Goal: Entertainment & Leisure: Consume media (video, audio)

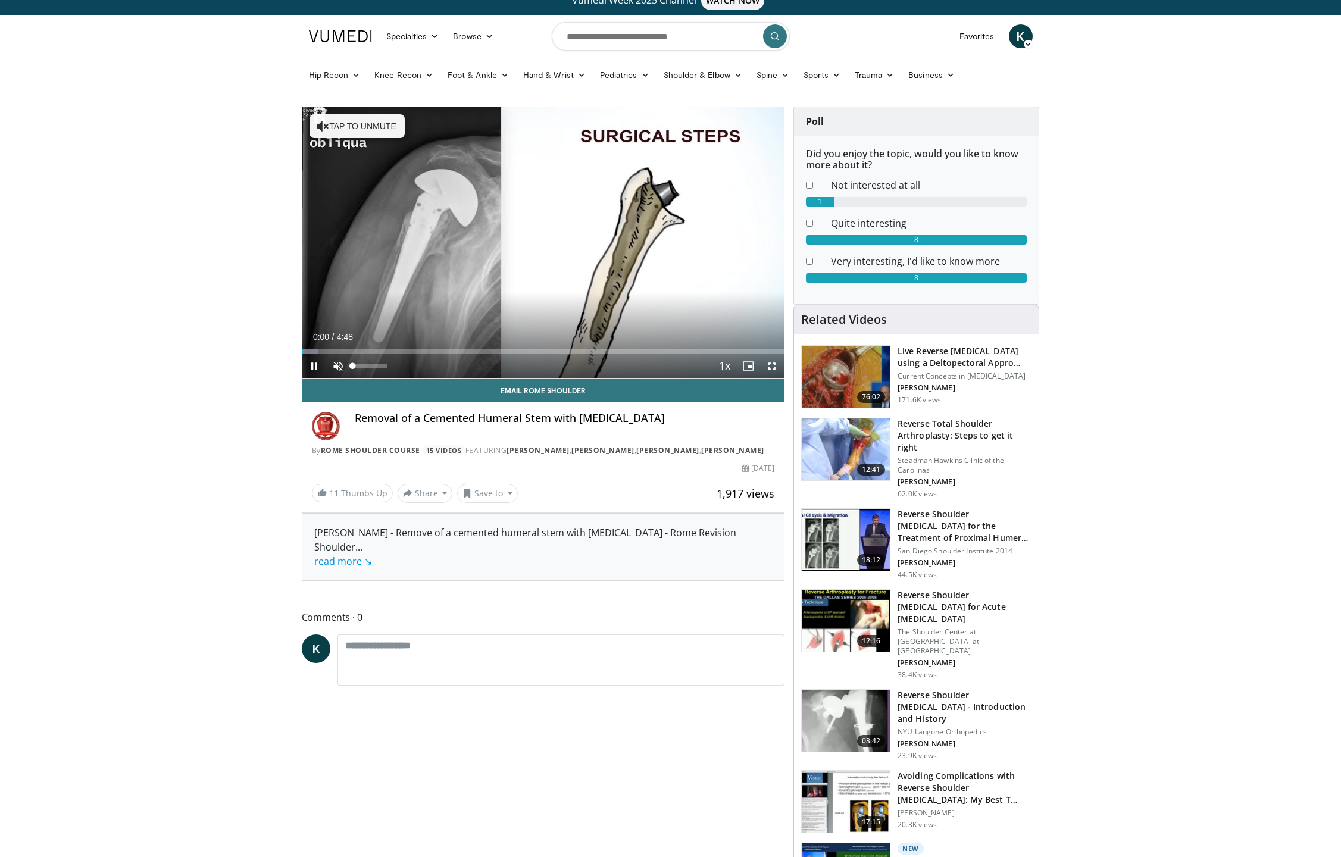
click at [340, 368] on span "Video Player" at bounding box center [338, 366] width 24 height 24
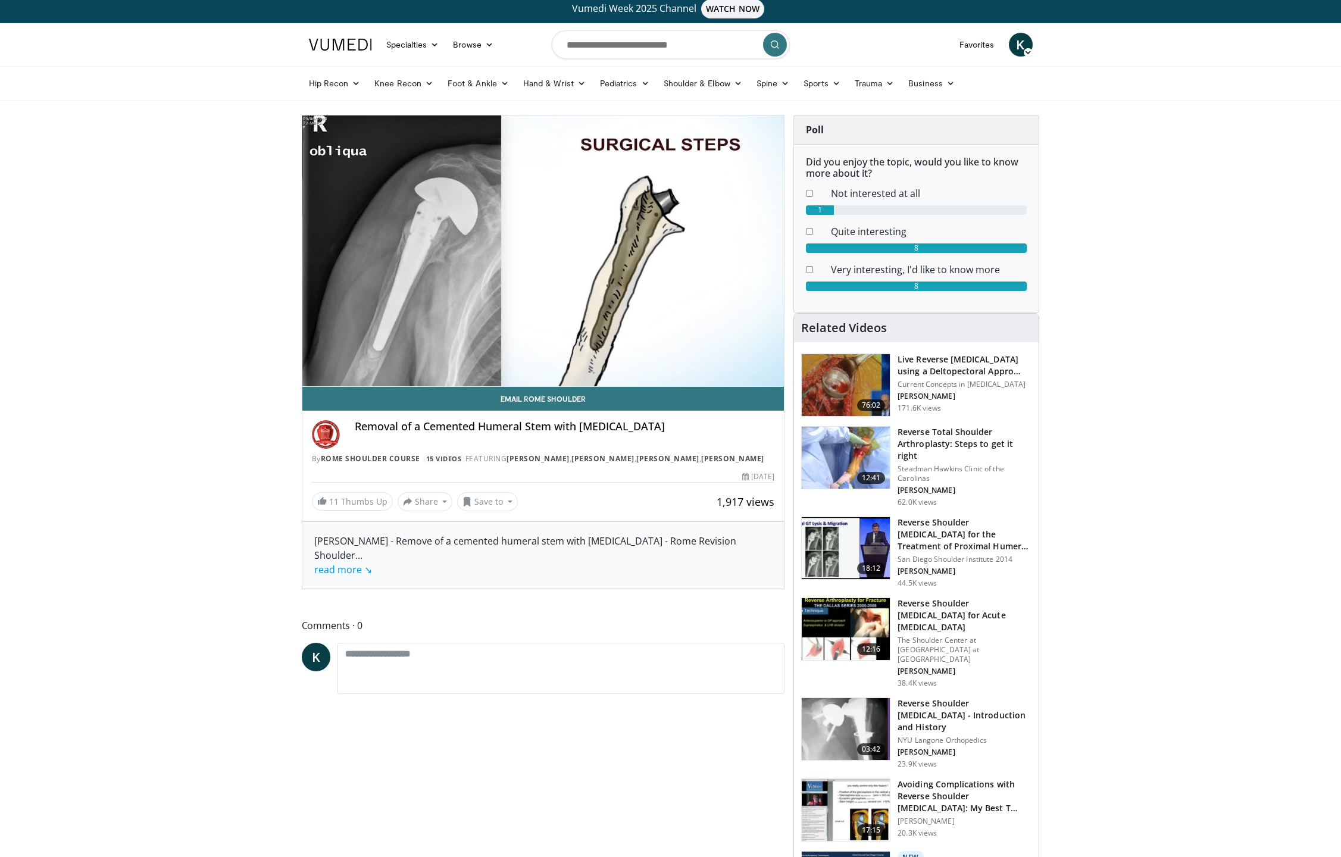
scroll to position [5, 0]
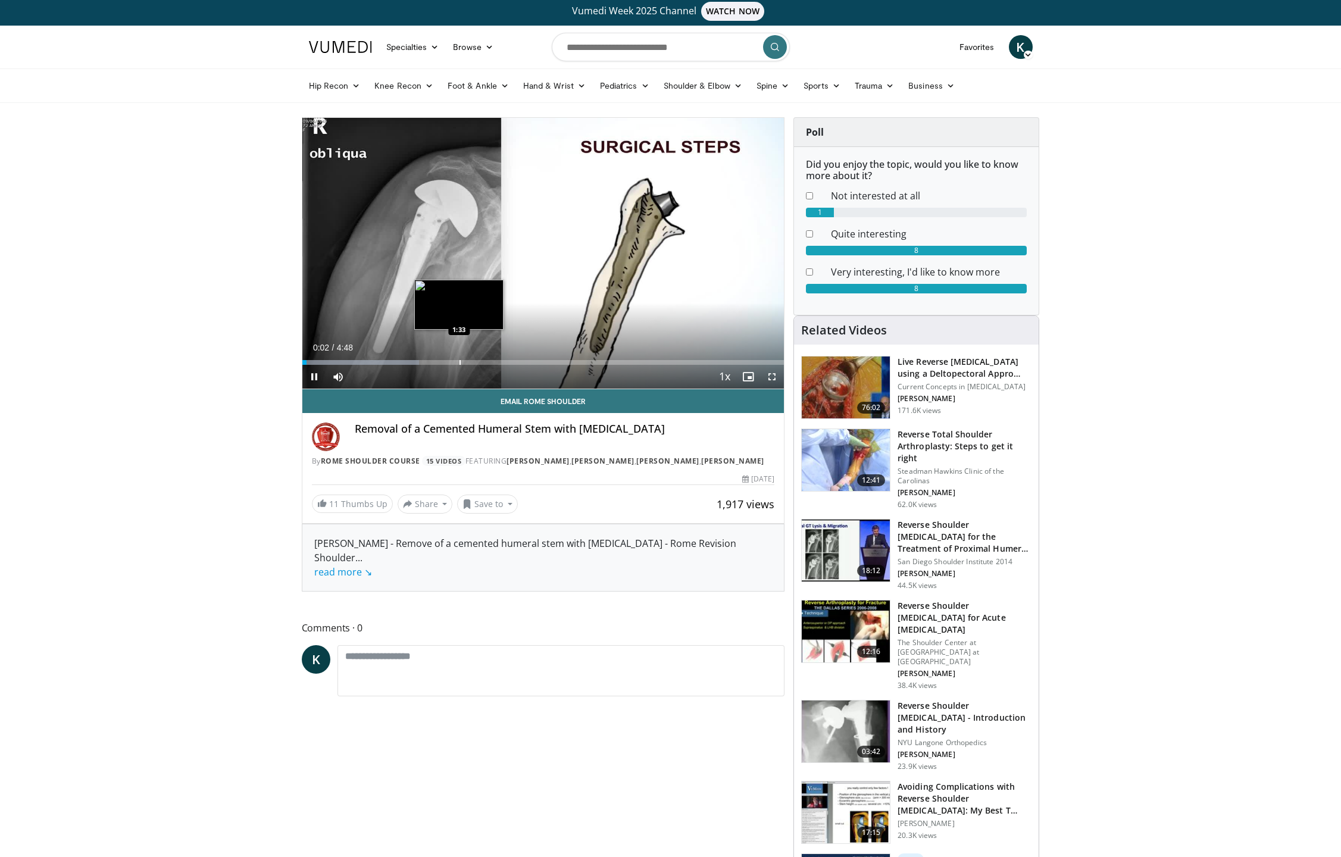
click at [458, 358] on div "Loaded : 24.27% 0:02 1:33" at bounding box center [543, 359] width 482 height 11
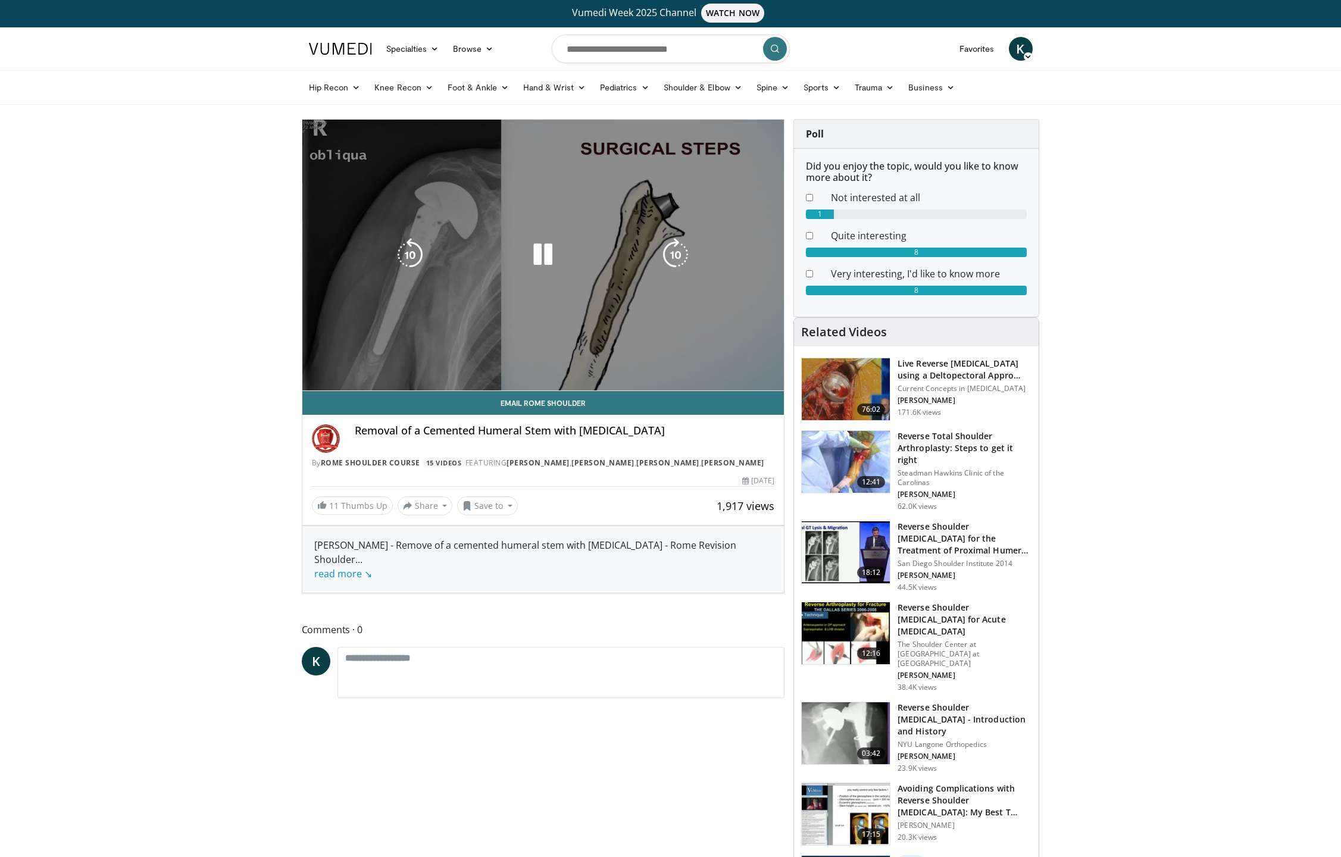
scroll to position [2, 1]
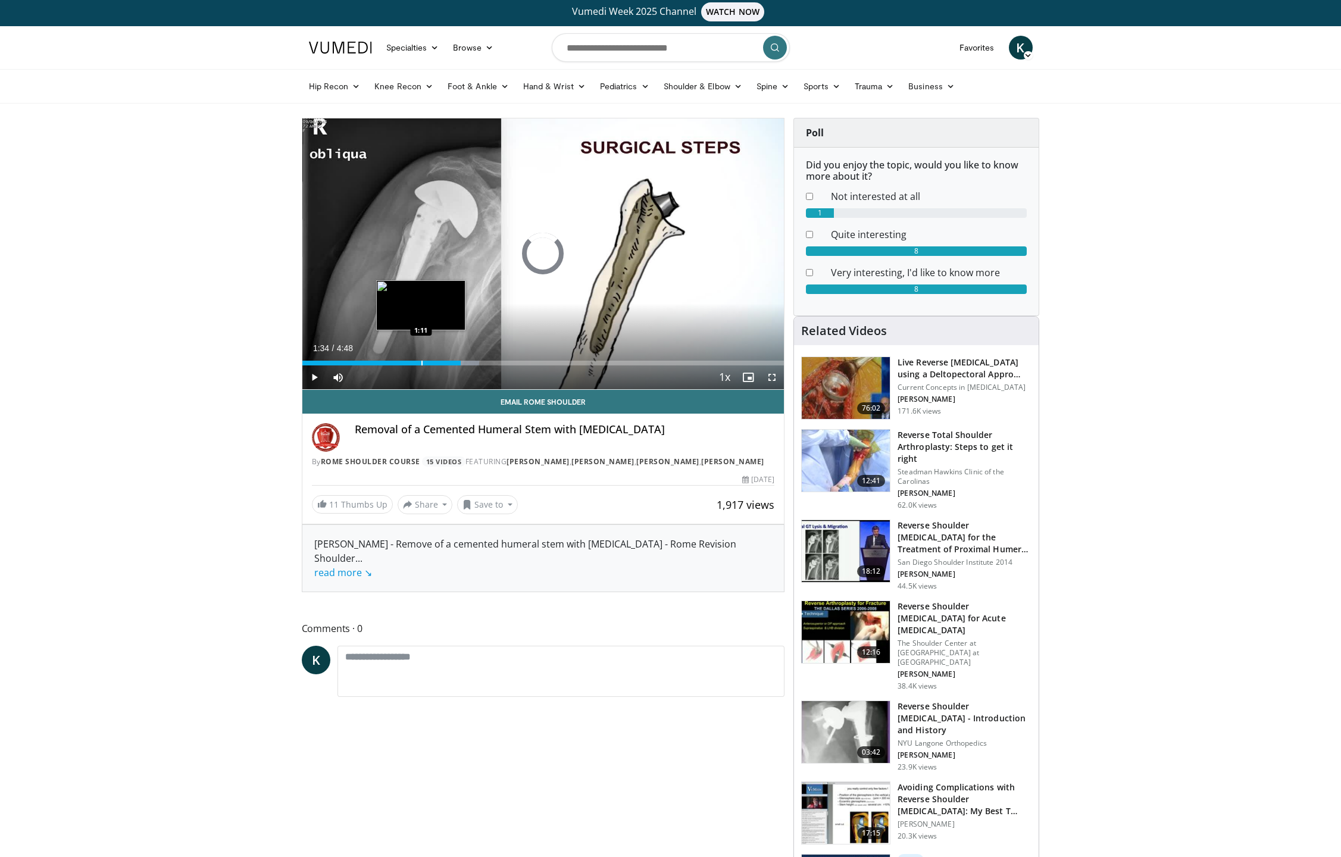
click at [420, 364] on div "1:34" at bounding box center [381, 363] width 159 height 5
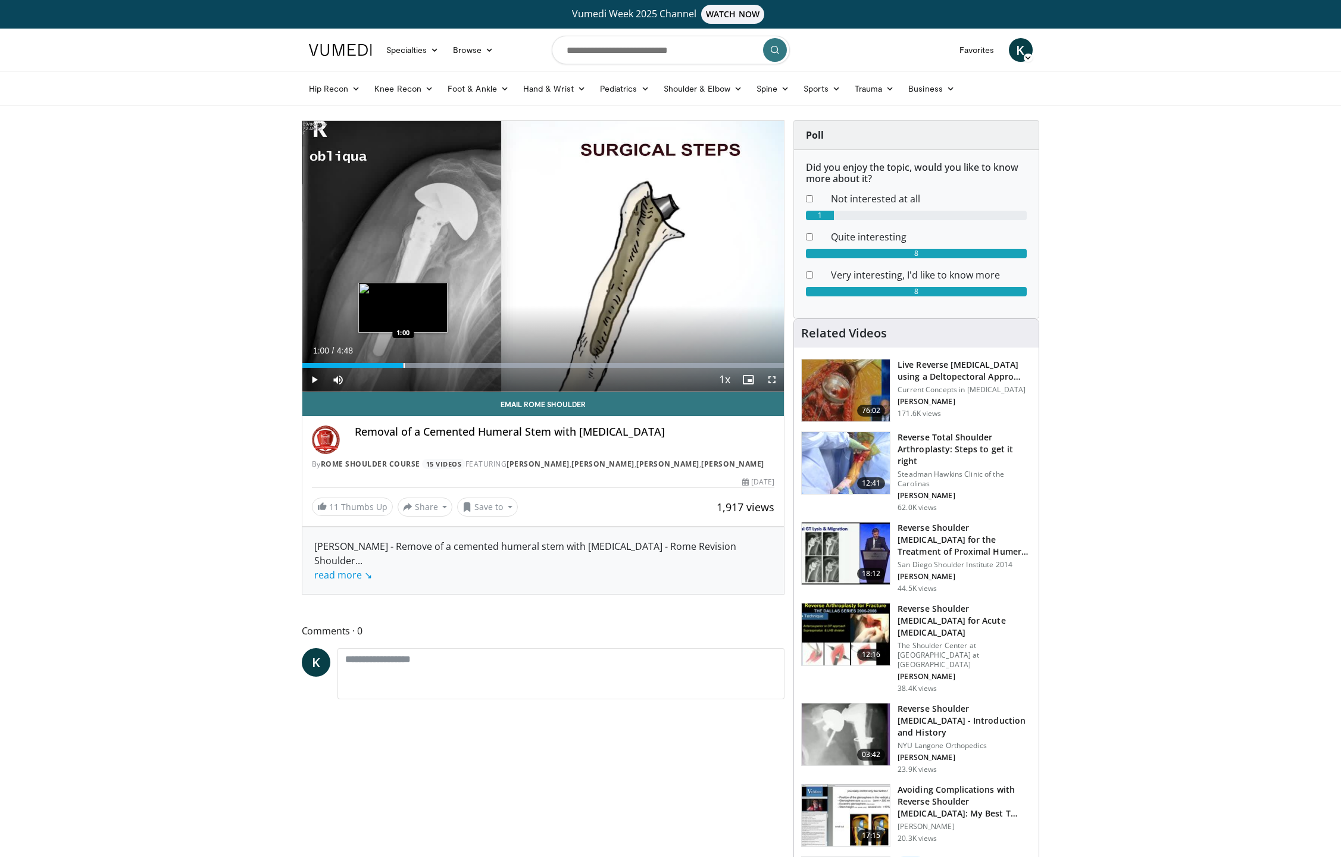
click at [404, 365] on div "Progress Bar" at bounding box center [404, 365] width 1 height 5
click at [393, 366] on div "Progress Bar" at bounding box center [393, 365] width 1 height 5
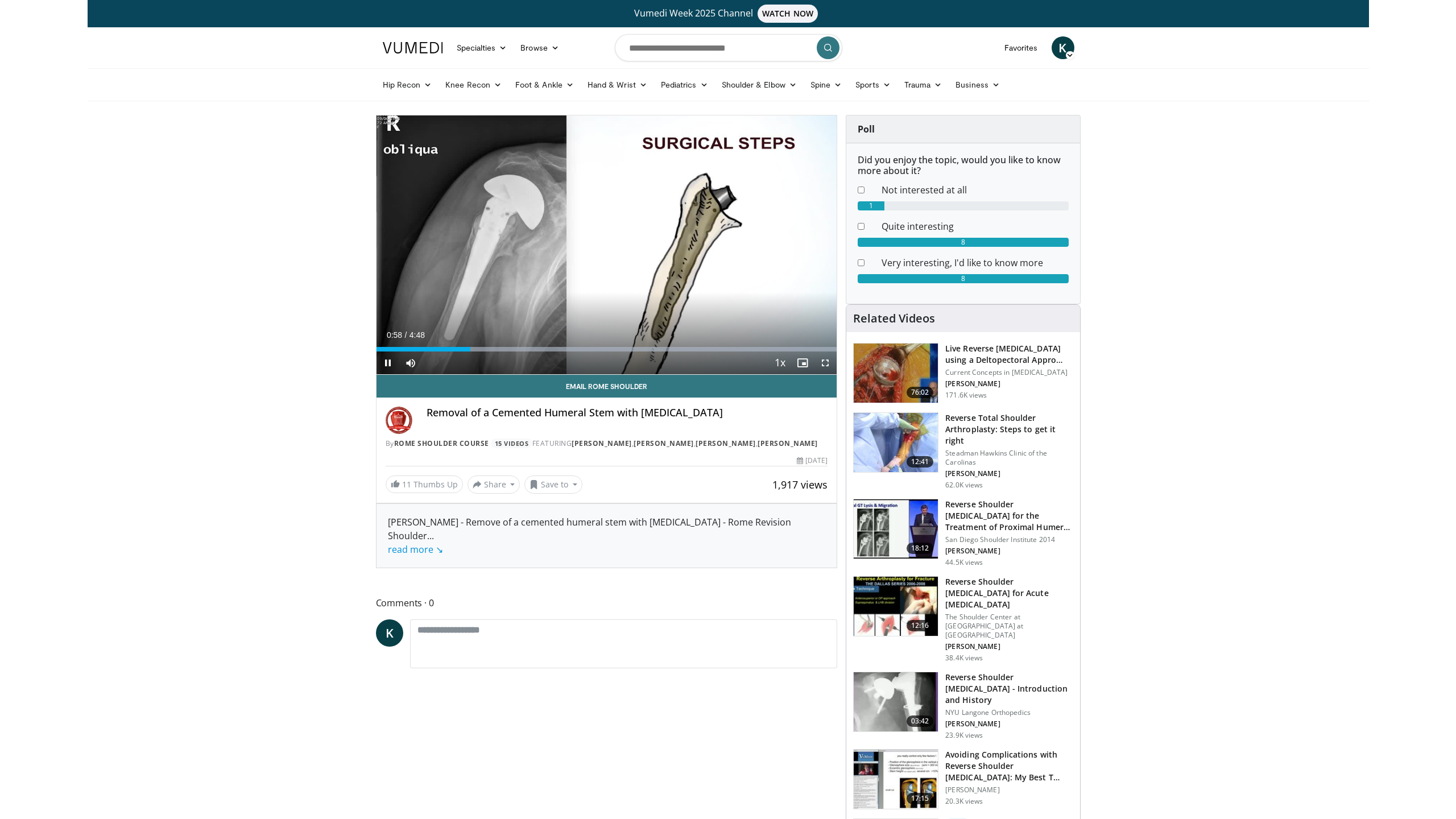
scroll to position [-1, 1]
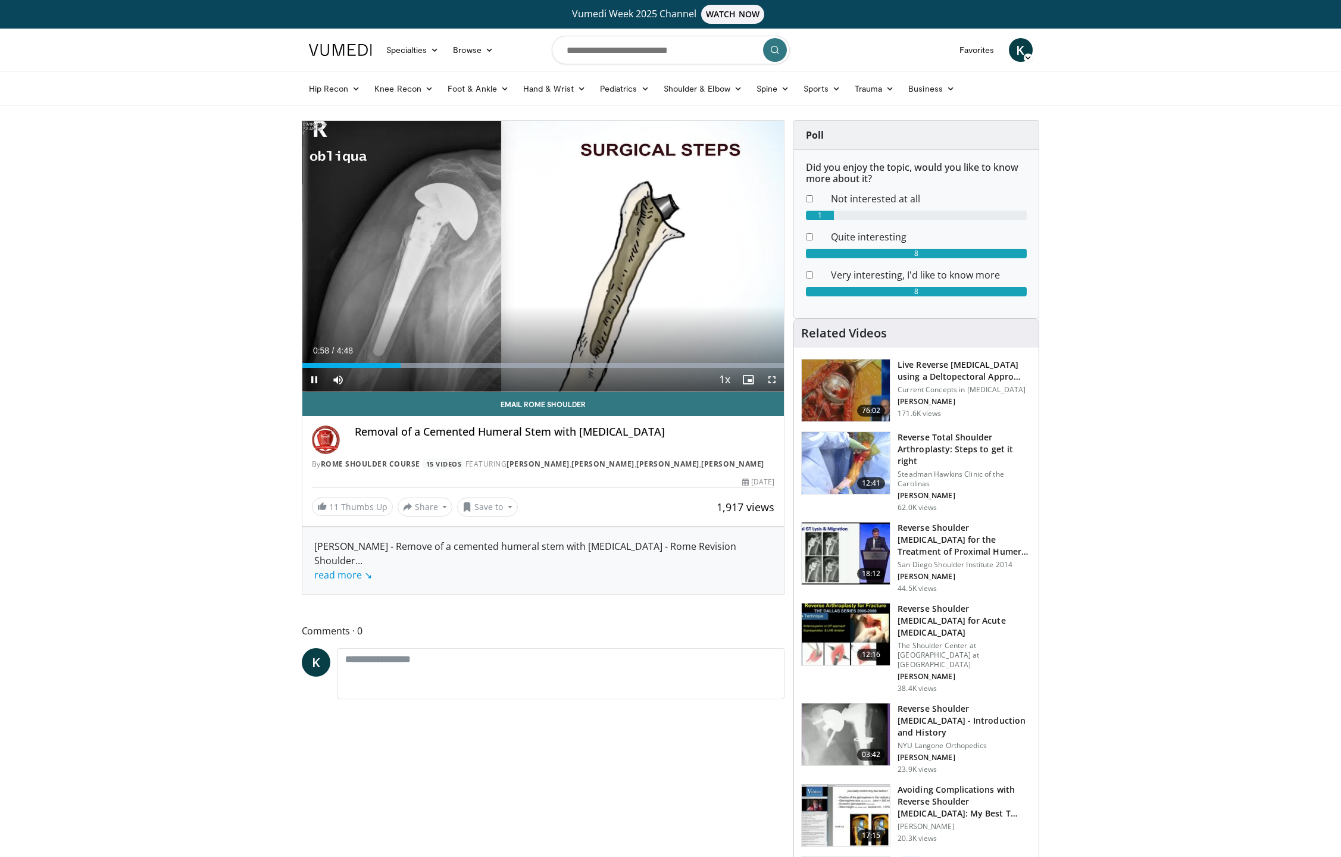
click at [776, 379] on span "Video Player" at bounding box center [772, 380] width 24 height 24
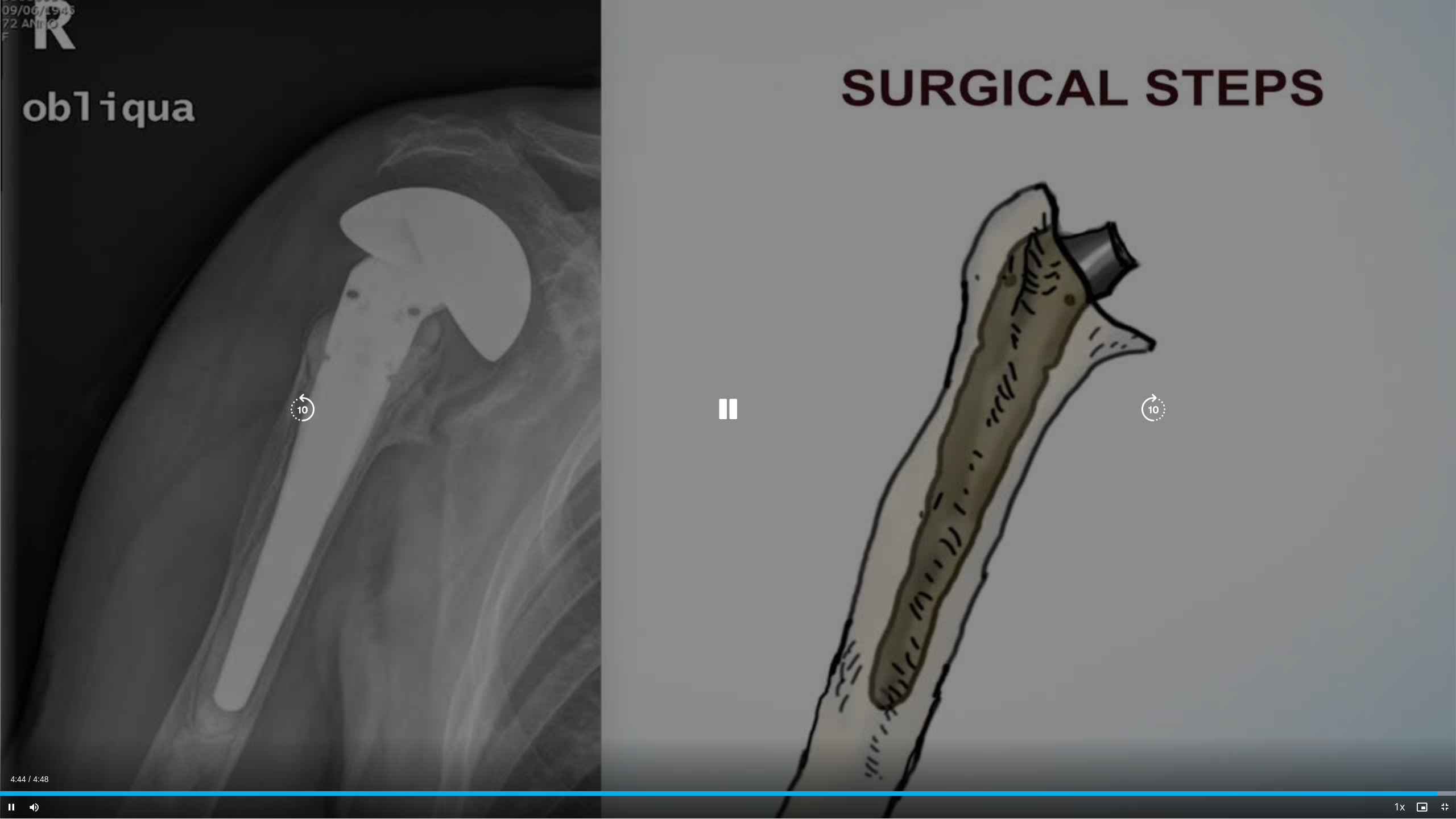
click at [1281, 808] on span "Video Player" at bounding box center [1445, 808] width 23 height 23
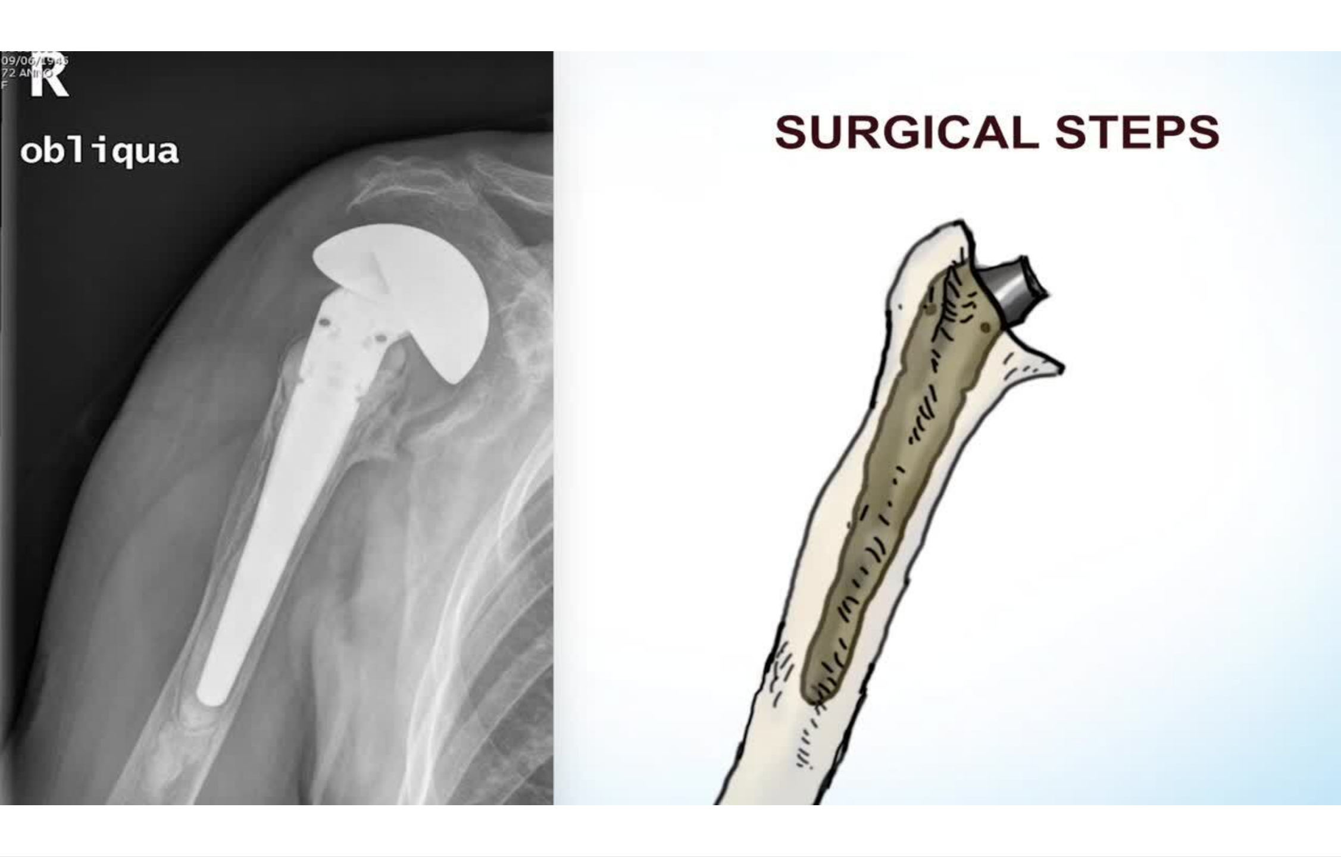
scroll to position [15, 0]
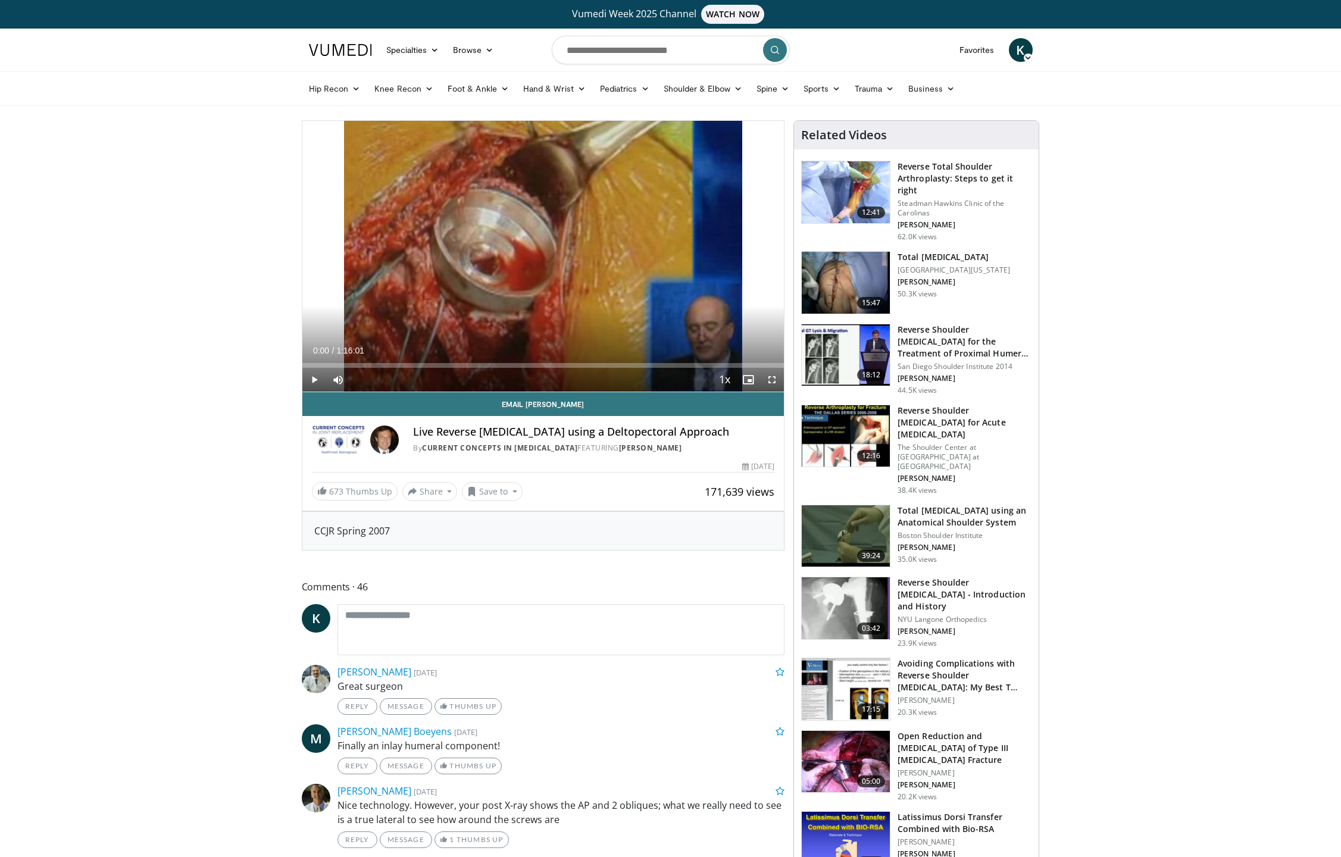
click at [183, 0] on div "Vumedi Week 2025 Channel WATCH NOW" at bounding box center [670, 14] width 1341 height 29
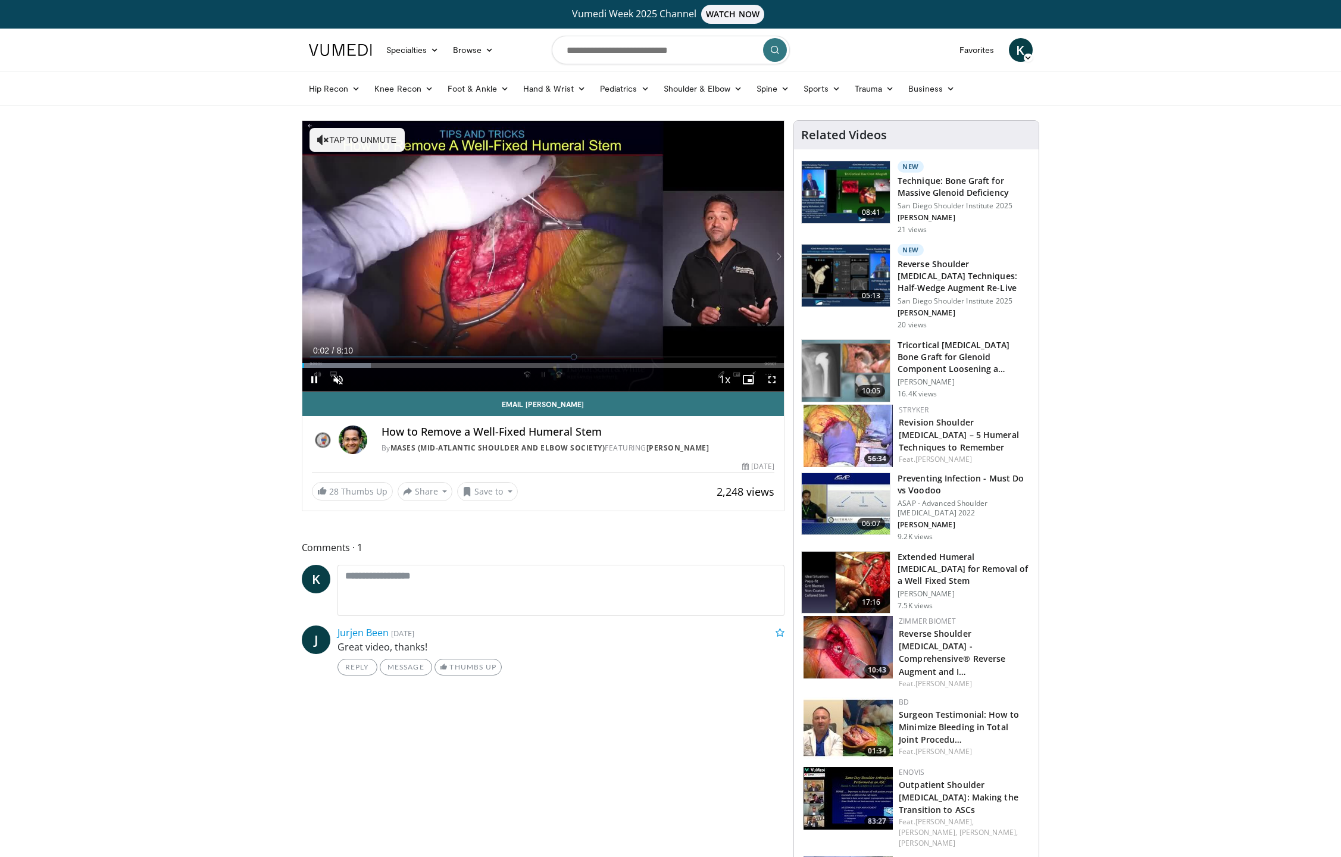
click at [774, 380] on span "Video Player" at bounding box center [772, 380] width 24 height 24
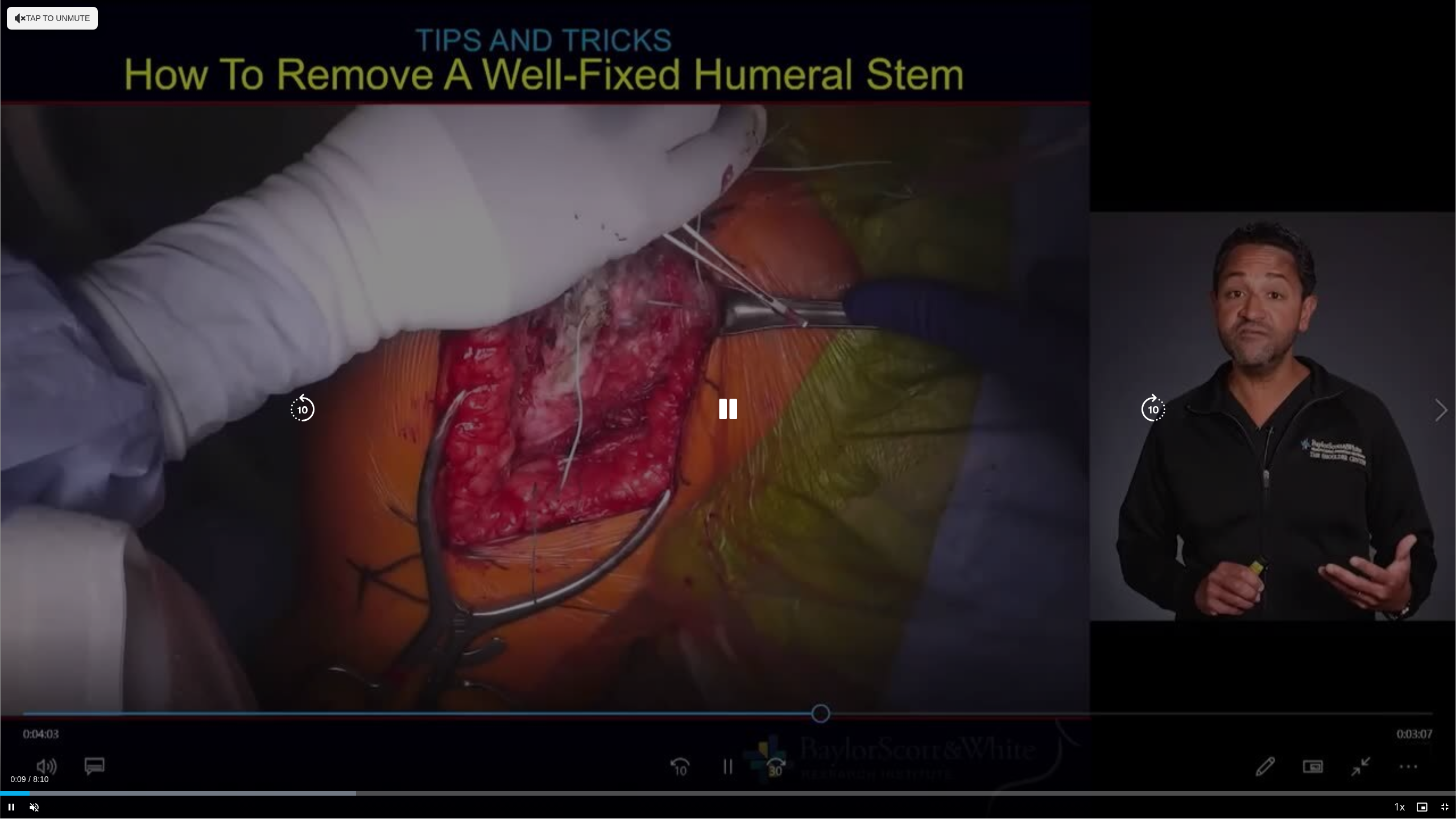
click at [1279, 43] on div "10 seconds Tap to unmute" at bounding box center [728, 409] width 1456 height 819
drag, startPoint x: 884, startPoint y: 465, endPoint x: 855, endPoint y: 447, distance: 34.1
click at [884, 464] on div "10 seconds Tap to unmute" at bounding box center [728, 409] width 1456 height 819
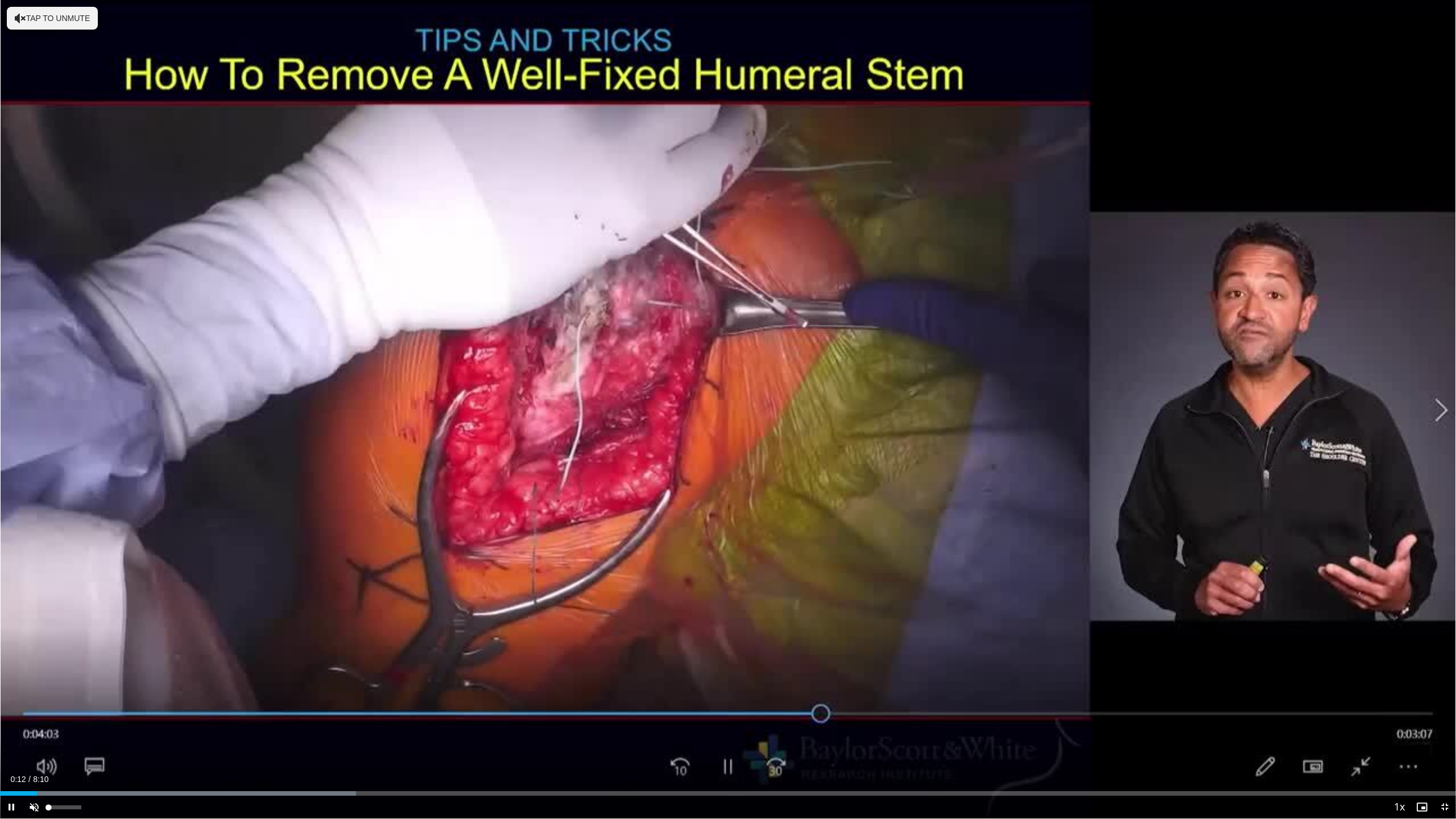
click at [30, 808] on span "Video Player" at bounding box center [34, 808] width 23 height 23
click at [61, 792] on div "Progress Bar" at bounding box center [61, 793] width 1 height 5
click at [94, 793] on div "Progress Bar" at bounding box center [94, 793] width 1 height 5
click at [121, 791] on div "Progress Bar" at bounding box center [121, 793] width 1 height 5
click at [153, 791] on div "Progress Bar" at bounding box center [299, 793] width 587 height 5
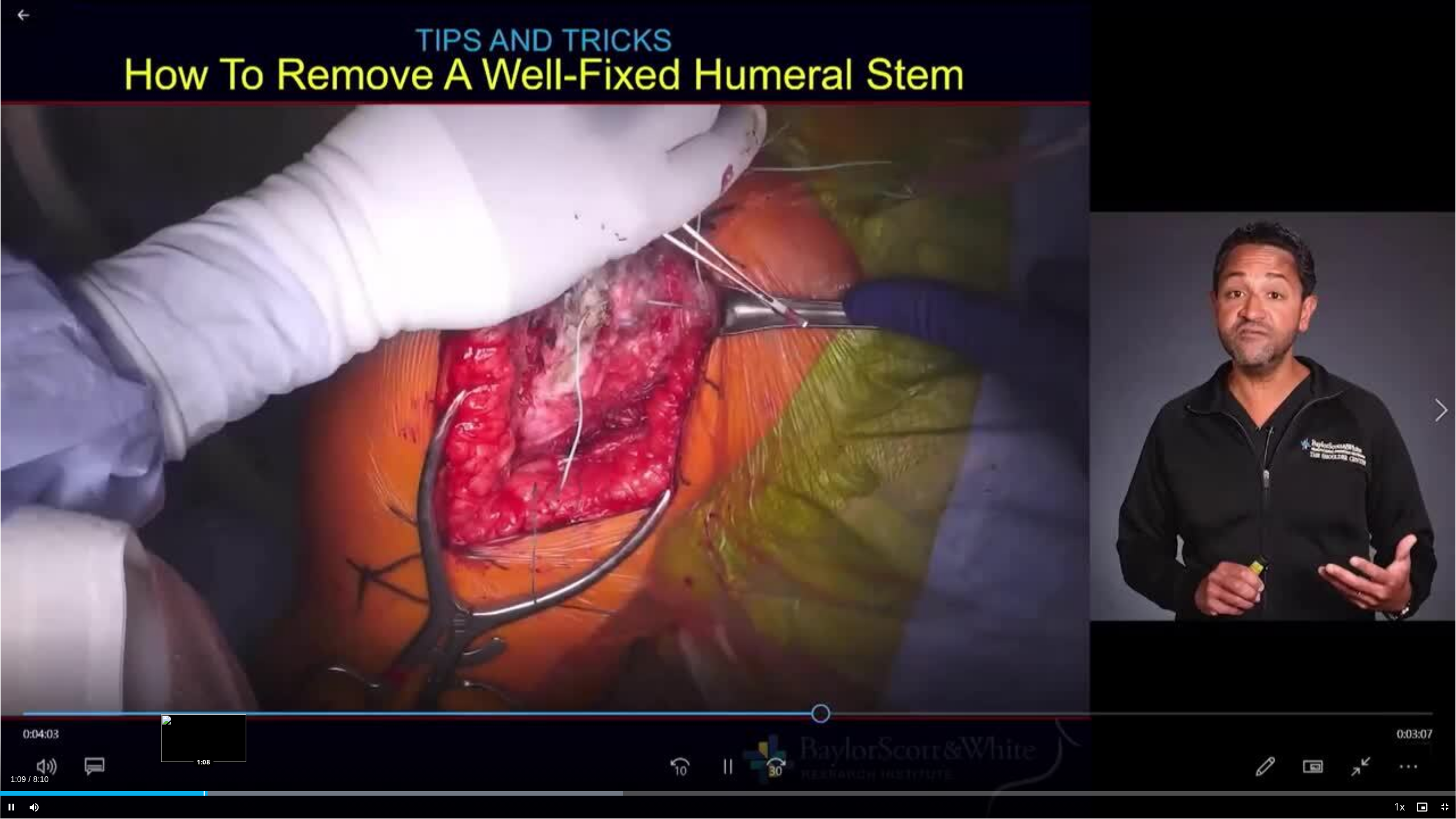
click at [203, 792] on video-js "**********" at bounding box center [728, 409] width 1456 height 819
click at [226, 792] on div "Progress Bar" at bounding box center [226, 793] width 1 height 5
click at [253, 796] on video-js "**********" at bounding box center [728, 409] width 1456 height 819
click at [278, 795] on div "Progress Bar" at bounding box center [278, 793] width 1 height 5
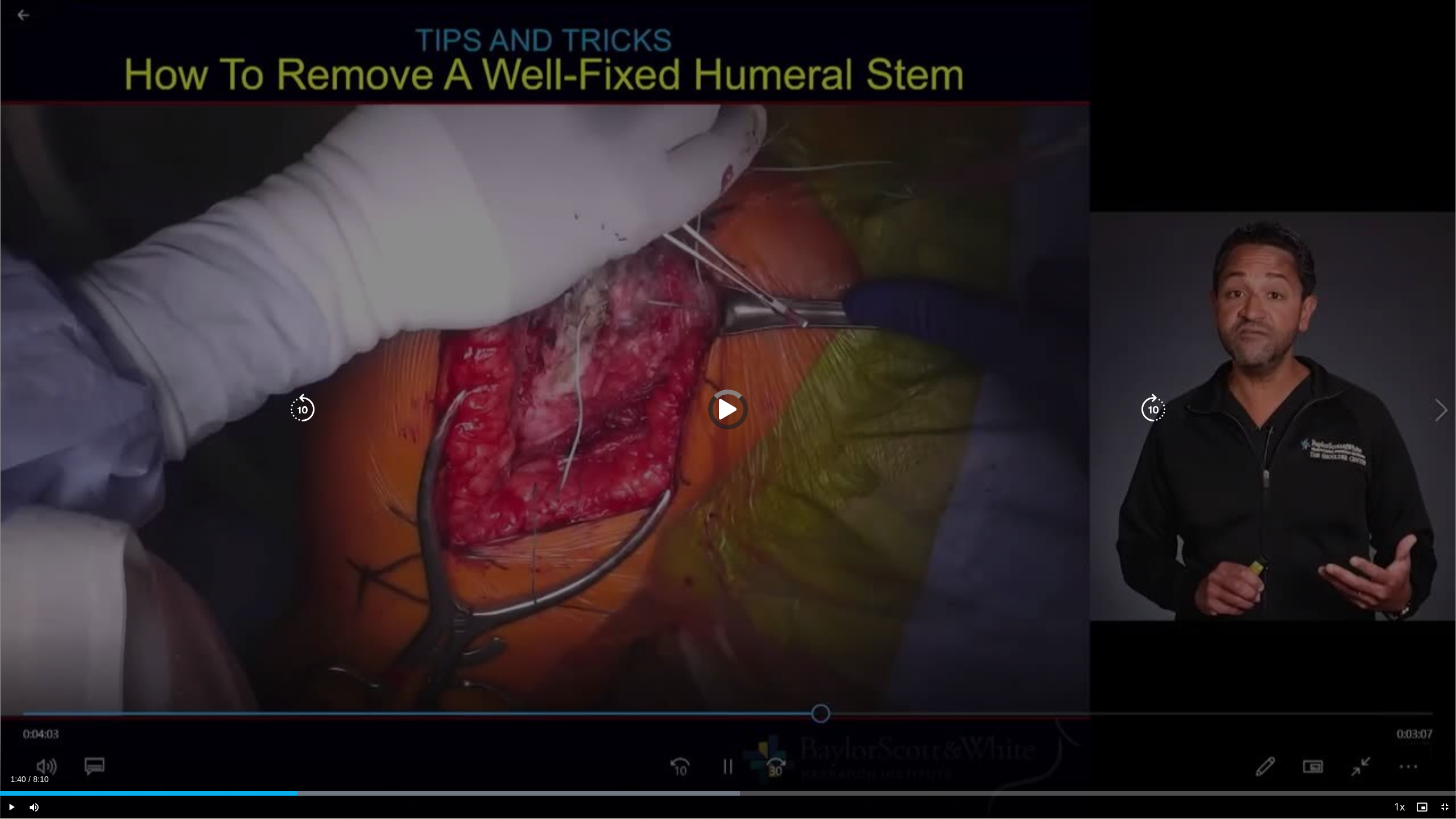
click at [297, 795] on div "Progress Bar" at bounding box center [439, 793] width 601 height 5
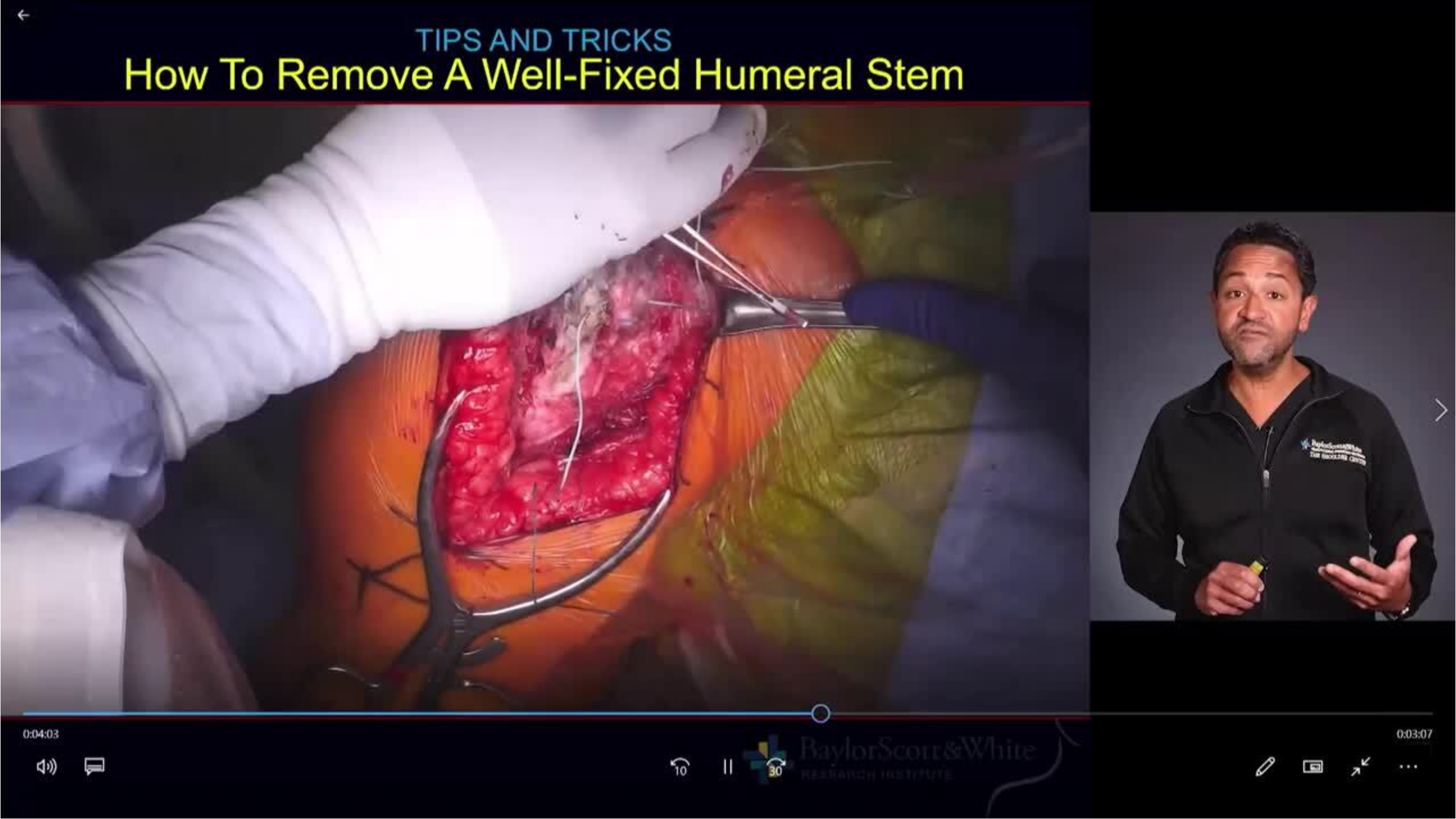
click at [288, 795] on div "10 seconds Tap to unmute" at bounding box center [728, 409] width 1456 height 819
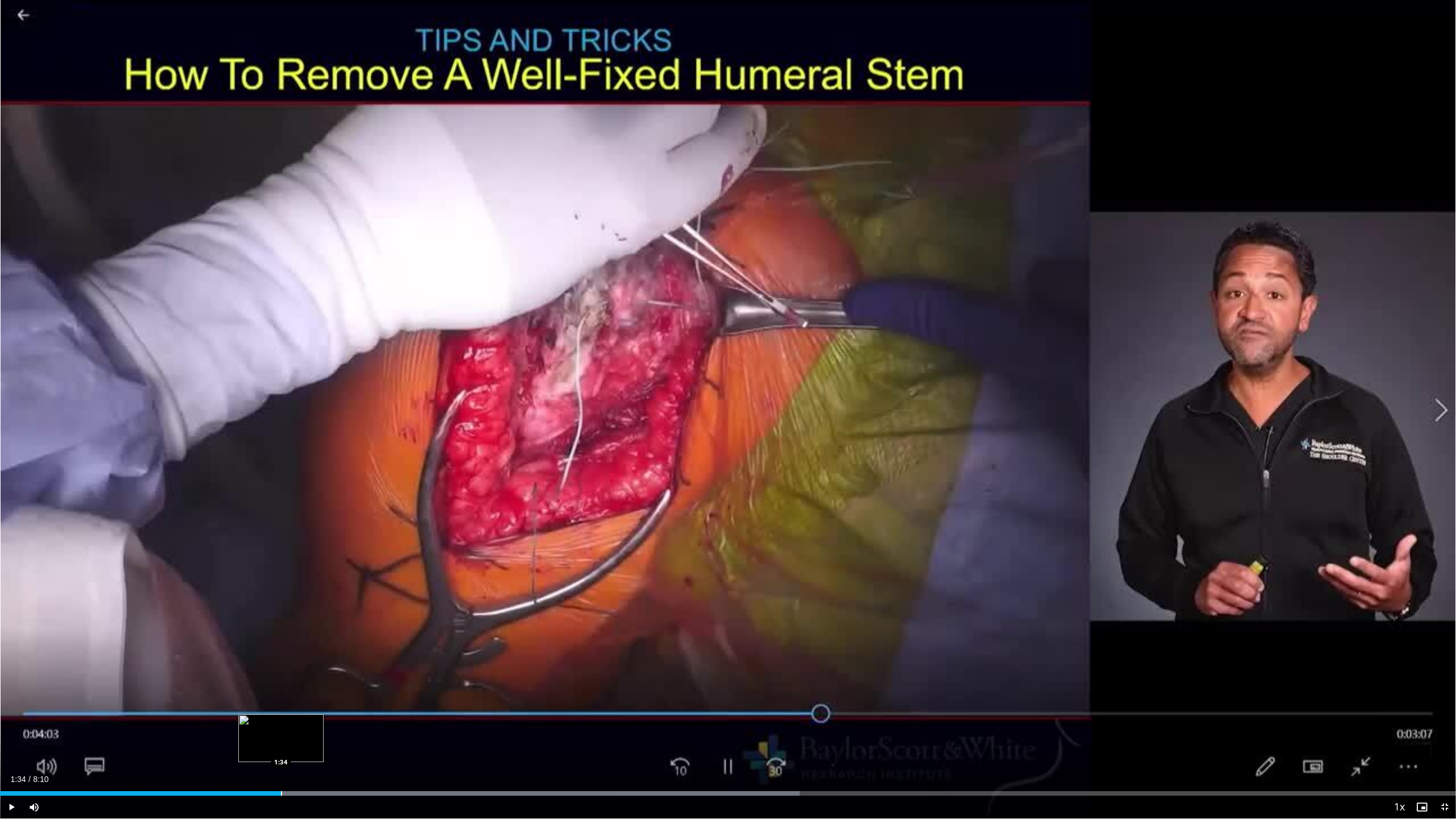
click at [281, 793] on div "Progress Bar" at bounding box center [281, 793] width 1 height 5
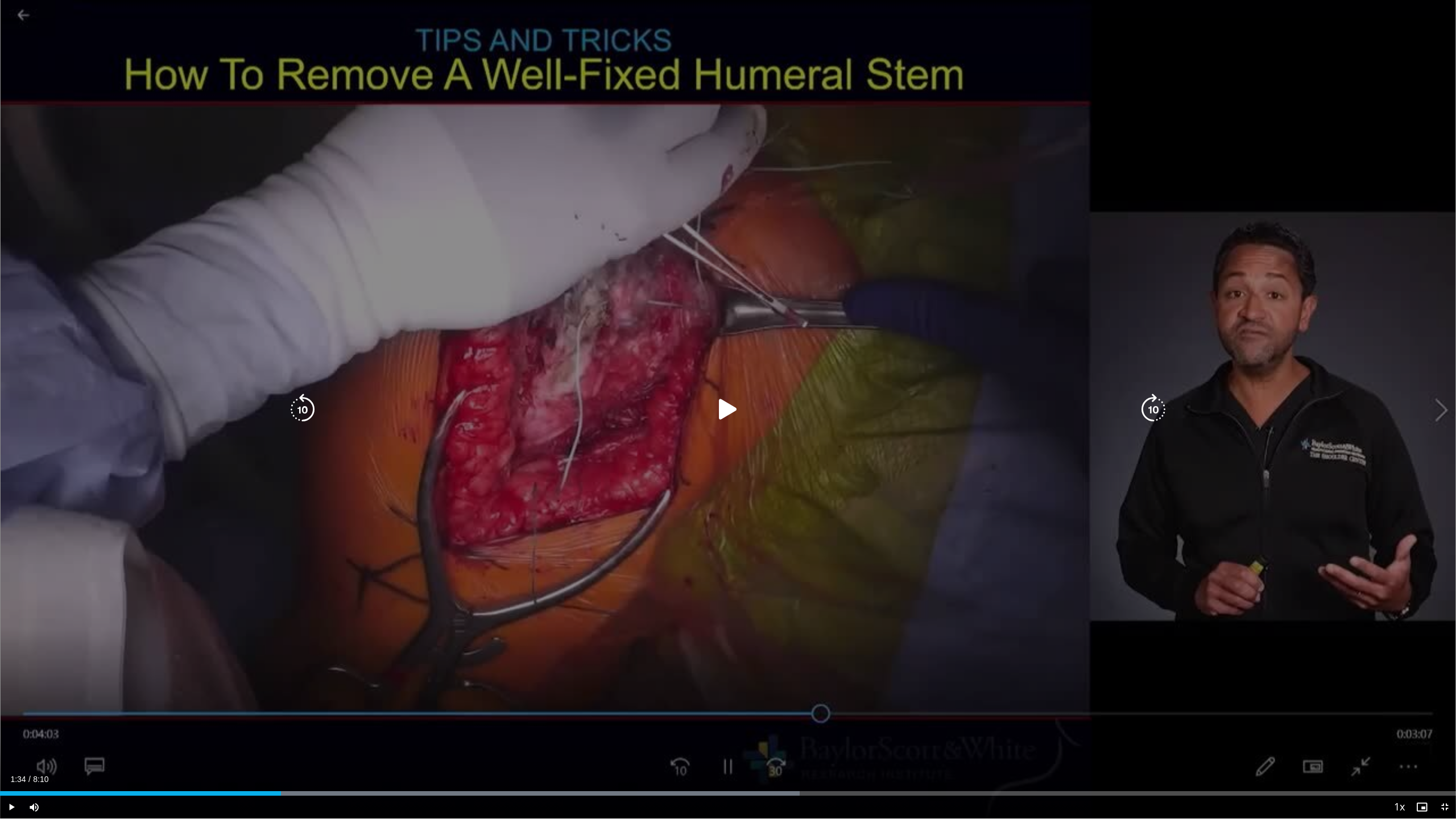
click at [739, 399] on icon "Video Player" at bounding box center [727, 409] width 32 height 32
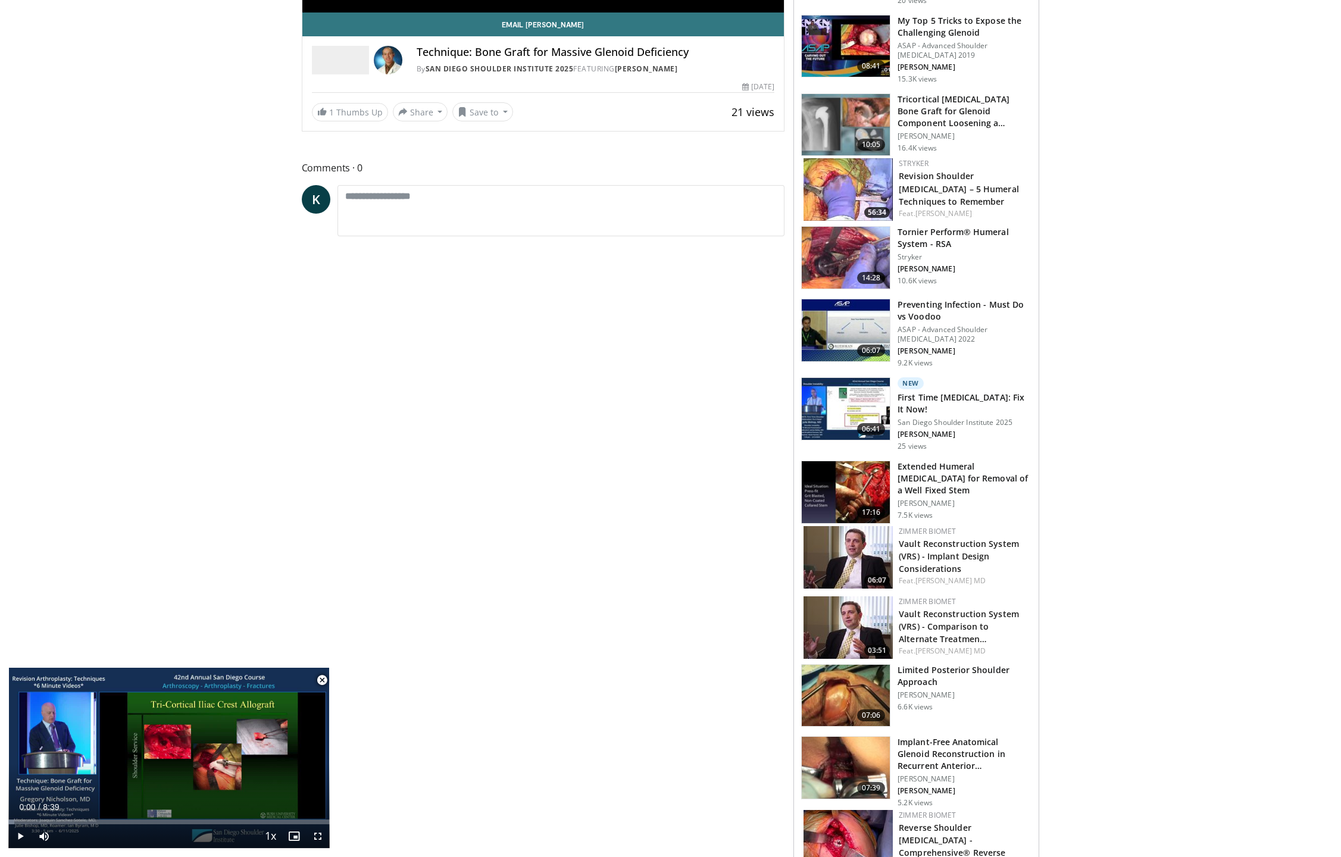
scroll to position [381, 0]
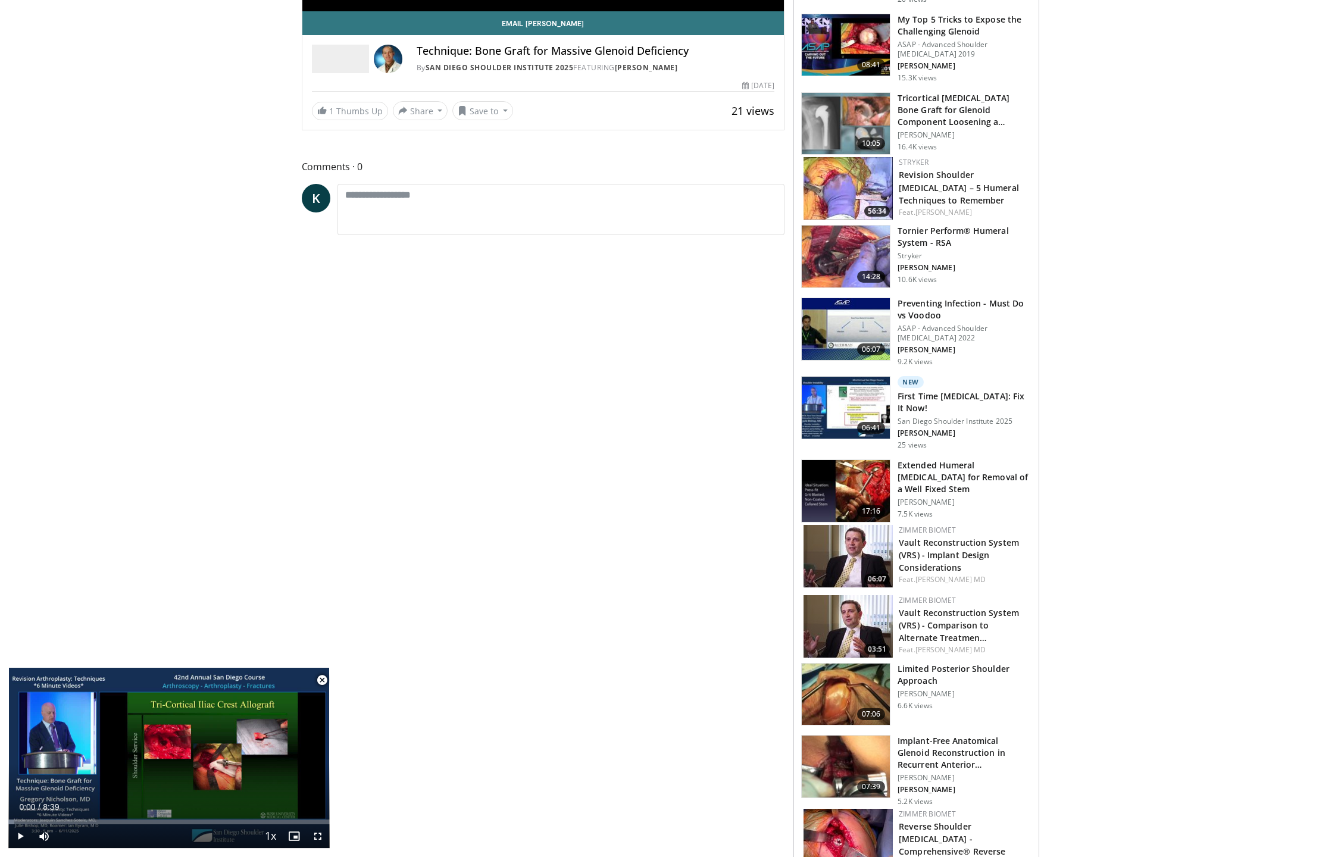
click at [880, 473] on img at bounding box center [846, 491] width 88 height 62
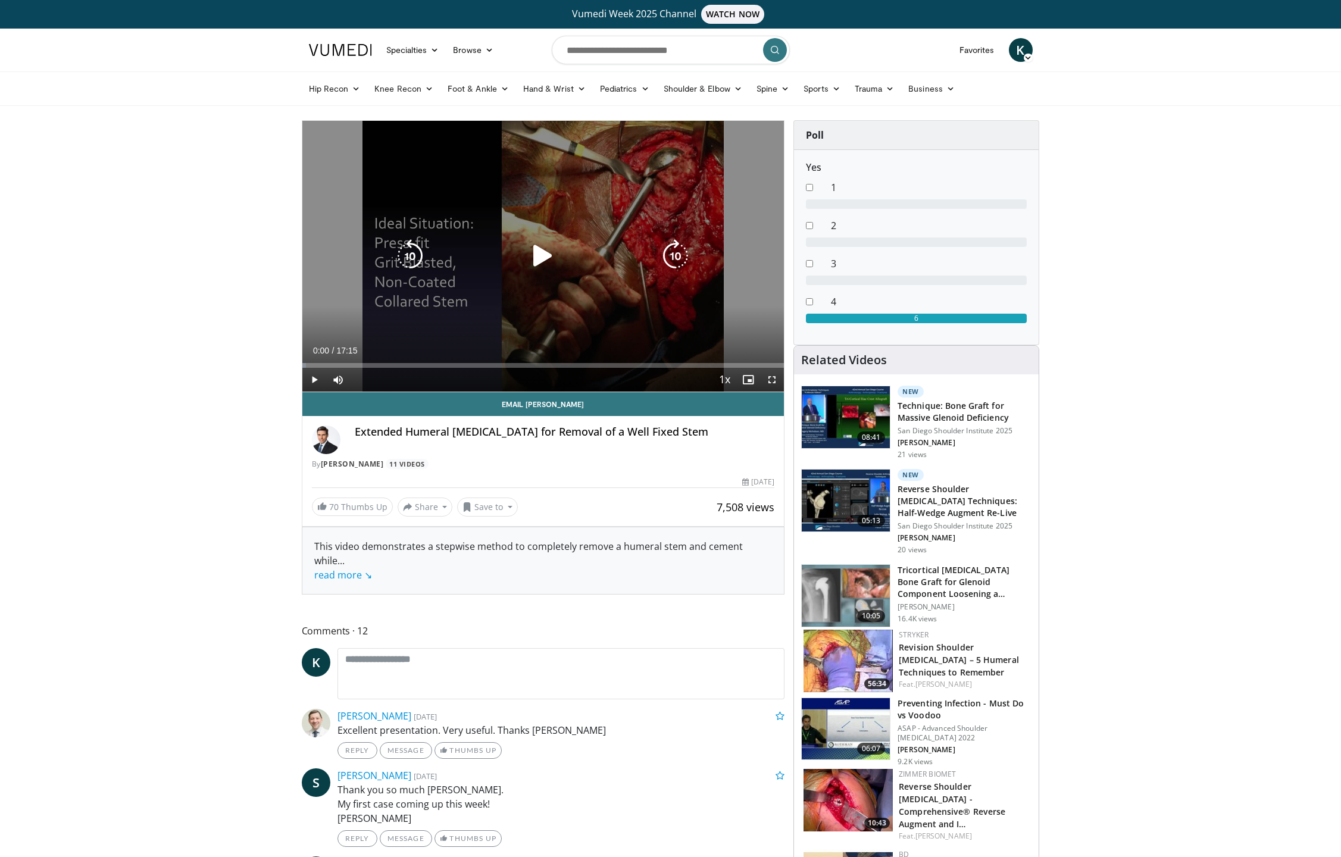
click at [531, 253] on icon "Video Player" at bounding box center [542, 255] width 33 height 33
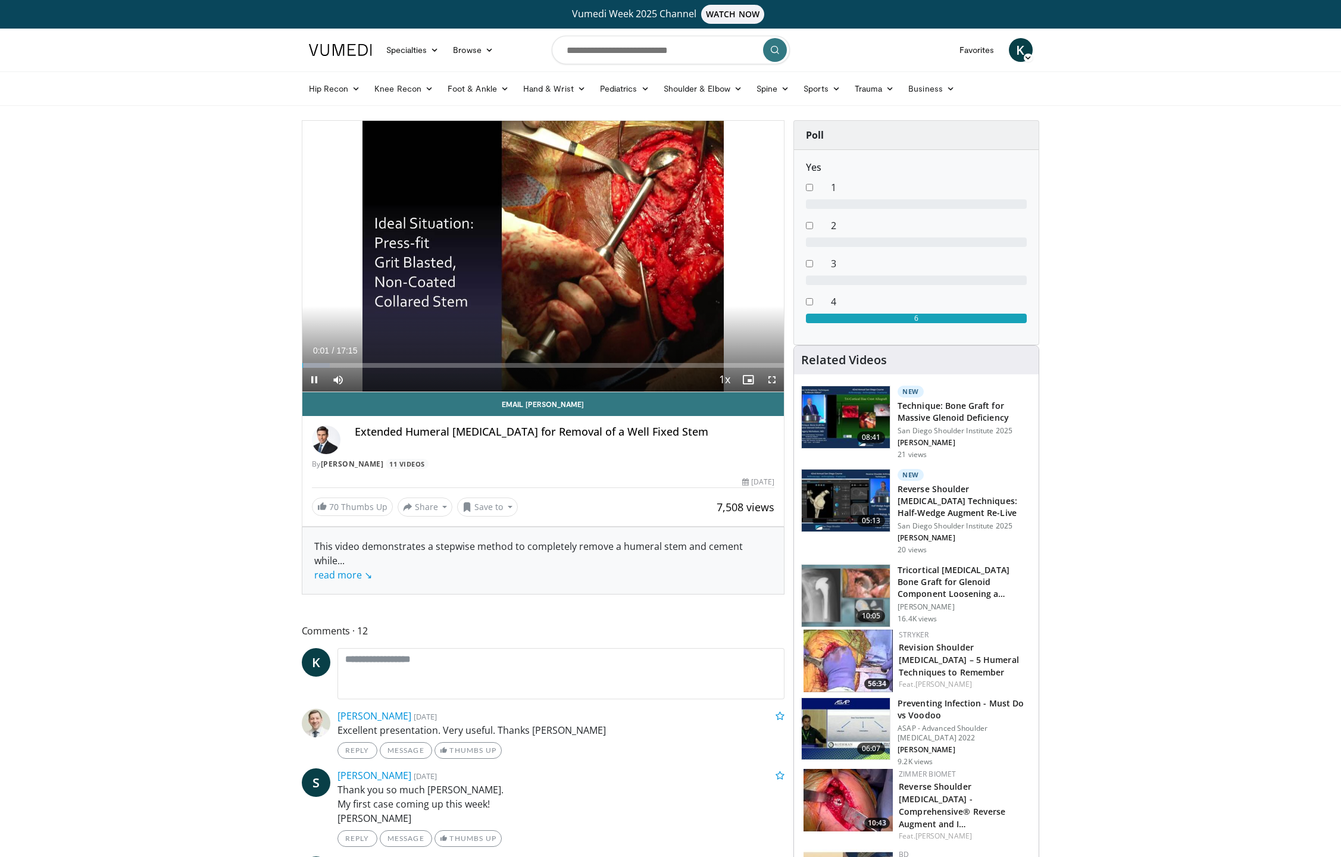
click at [772, 380] on span "Video Player" at bounding box center [772, 380] width 24 height 24
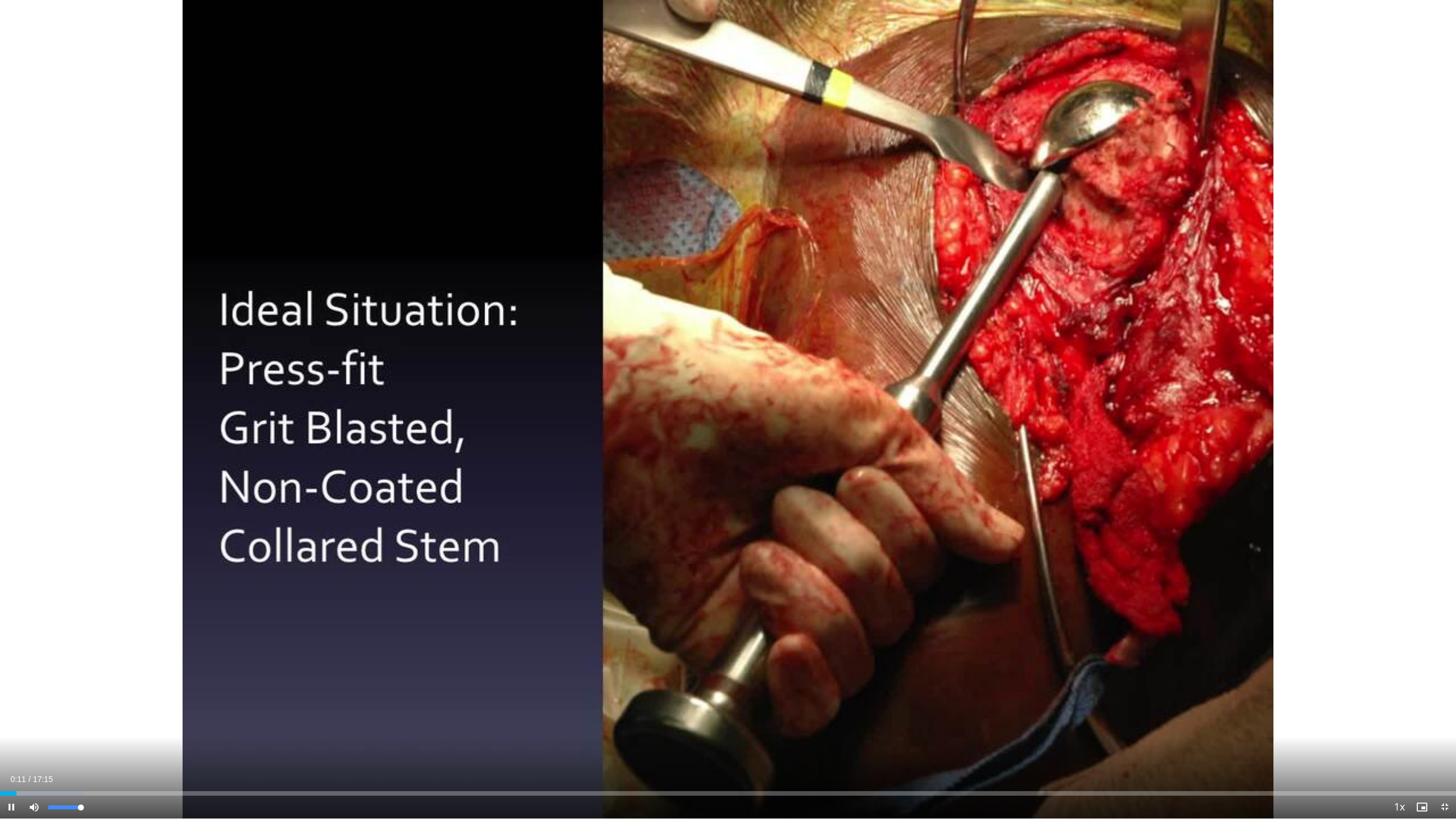
click at [23, 796] on span "Video Player" at bounding box center [34, 808] width 23 height 23
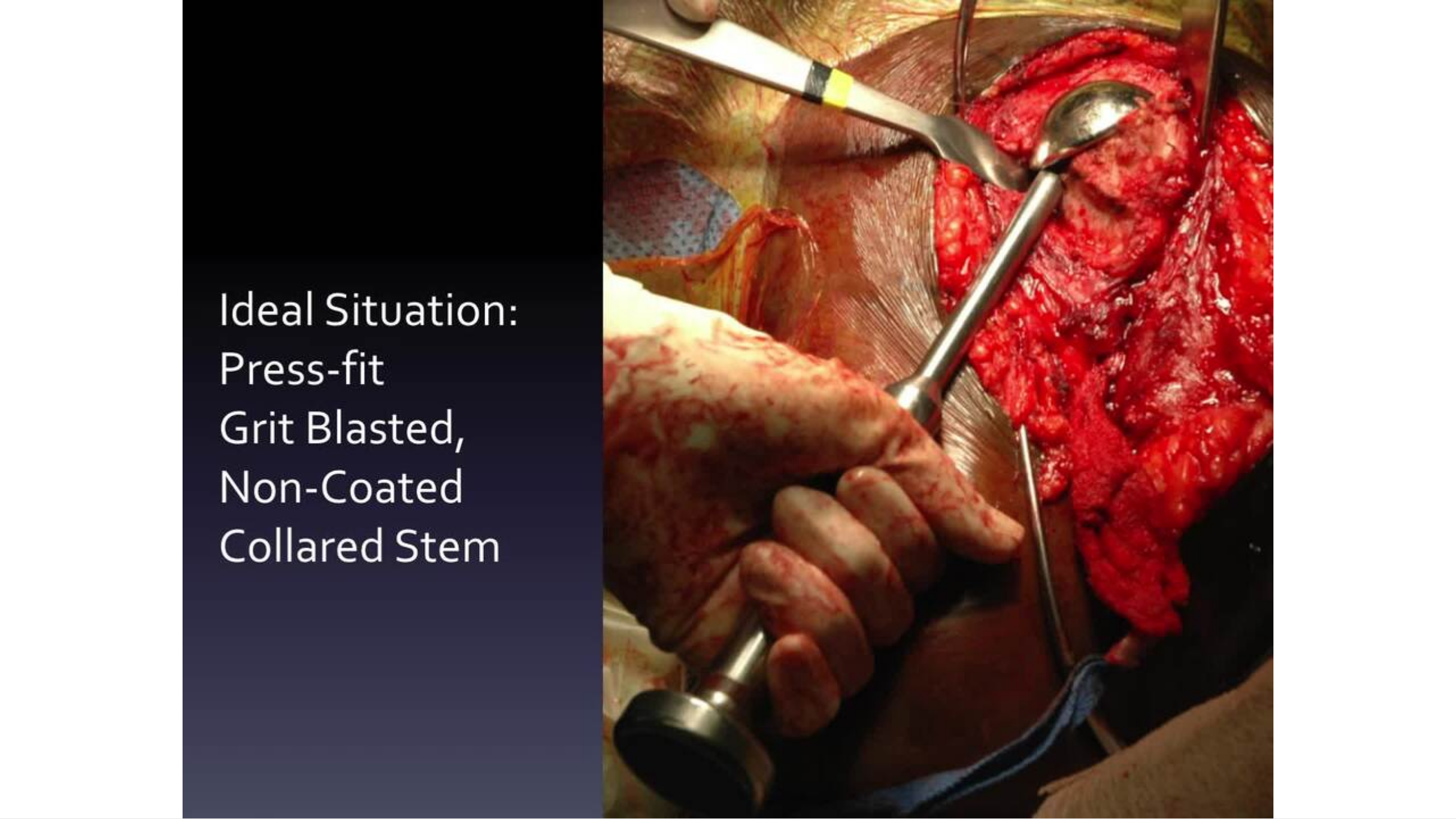
click at [23, 796] on div "10 seconds Tap to unmute" at bounding box center [728, 409] width 1456 height 819
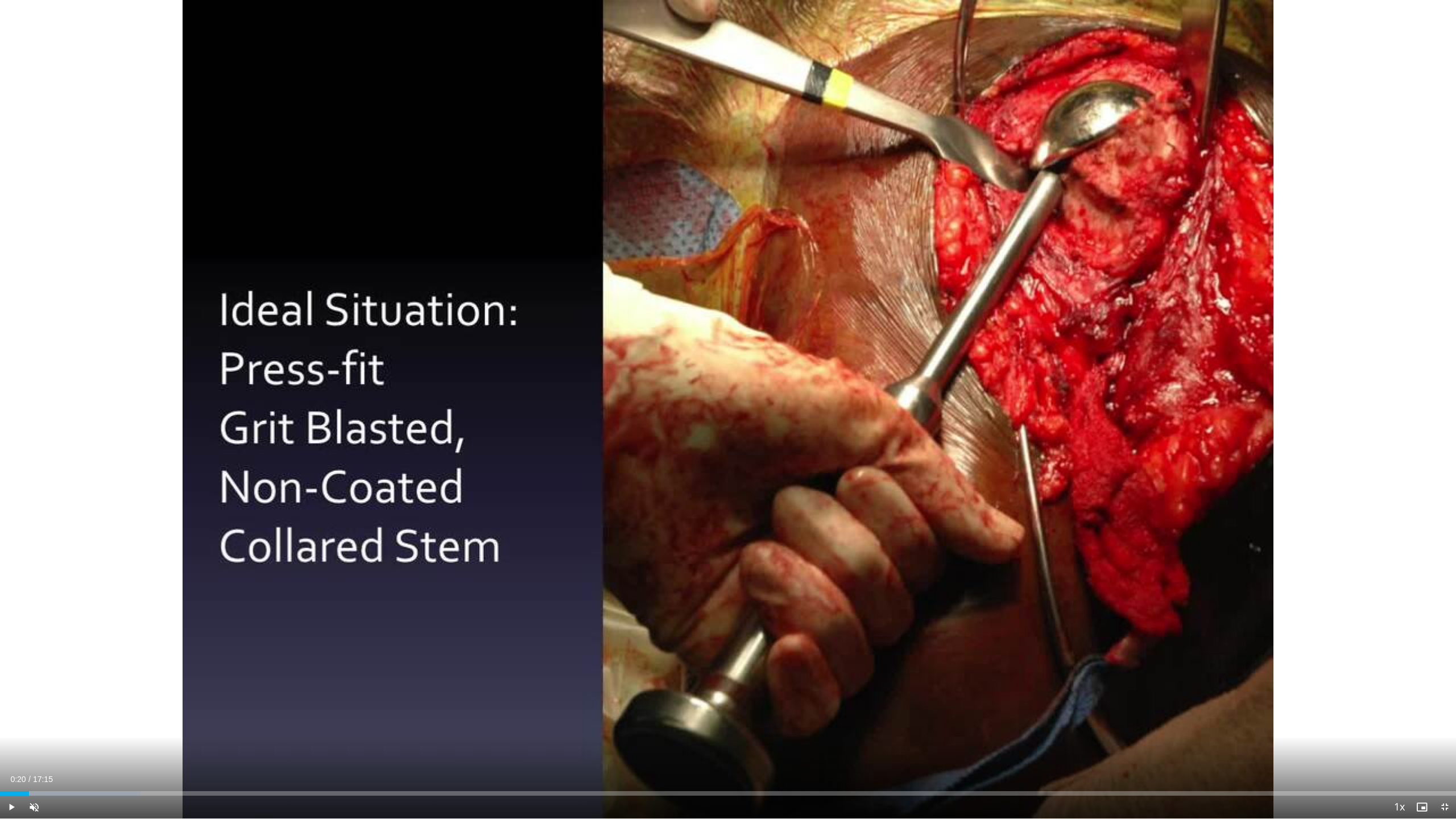
click at [8, 808] on span "Video Player" at bounding box center [11, 808] width 23 height 23
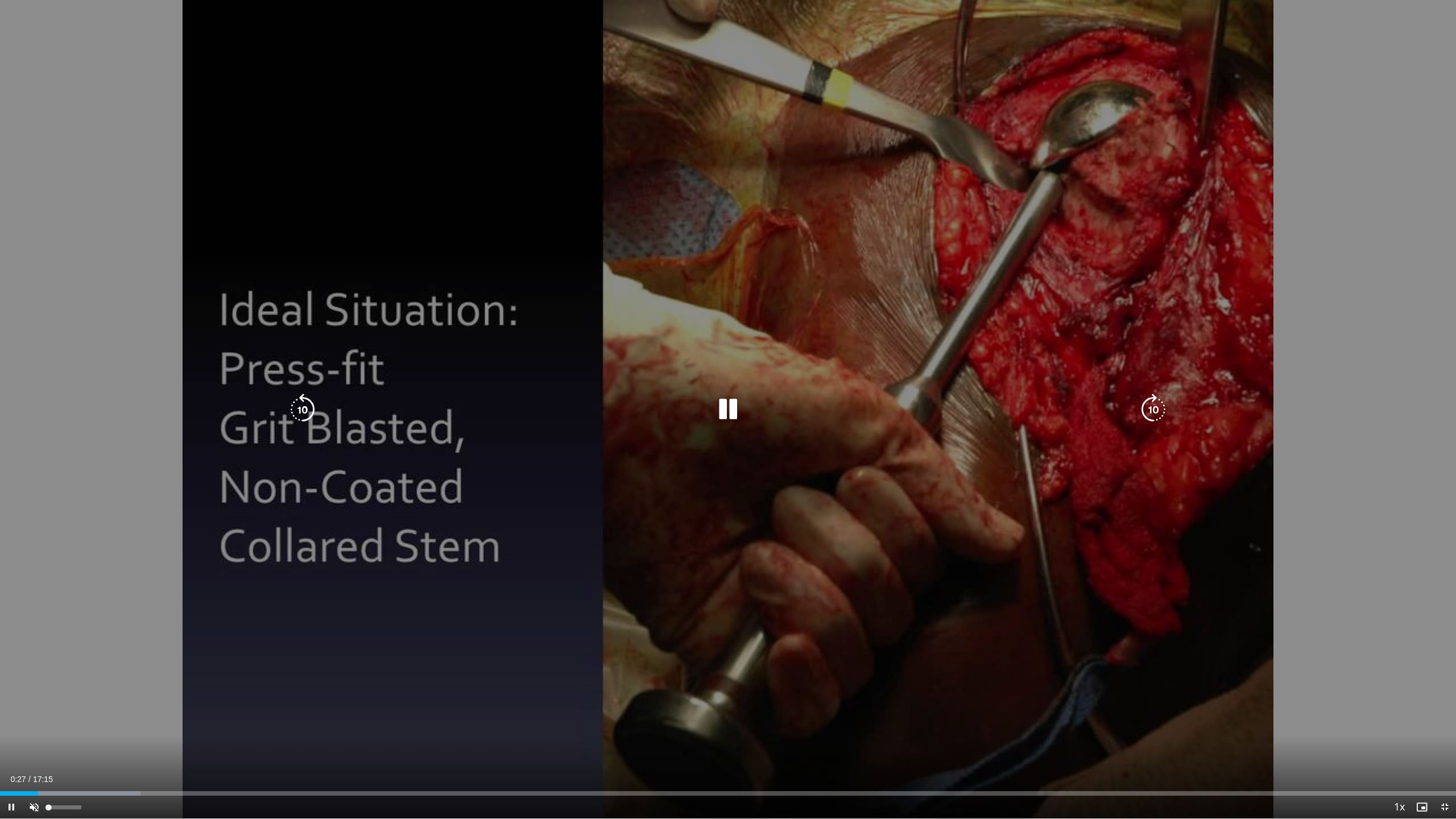
click at [28, 806] on span "Video Player" at bounding box center [34, 808] width 23 height 23
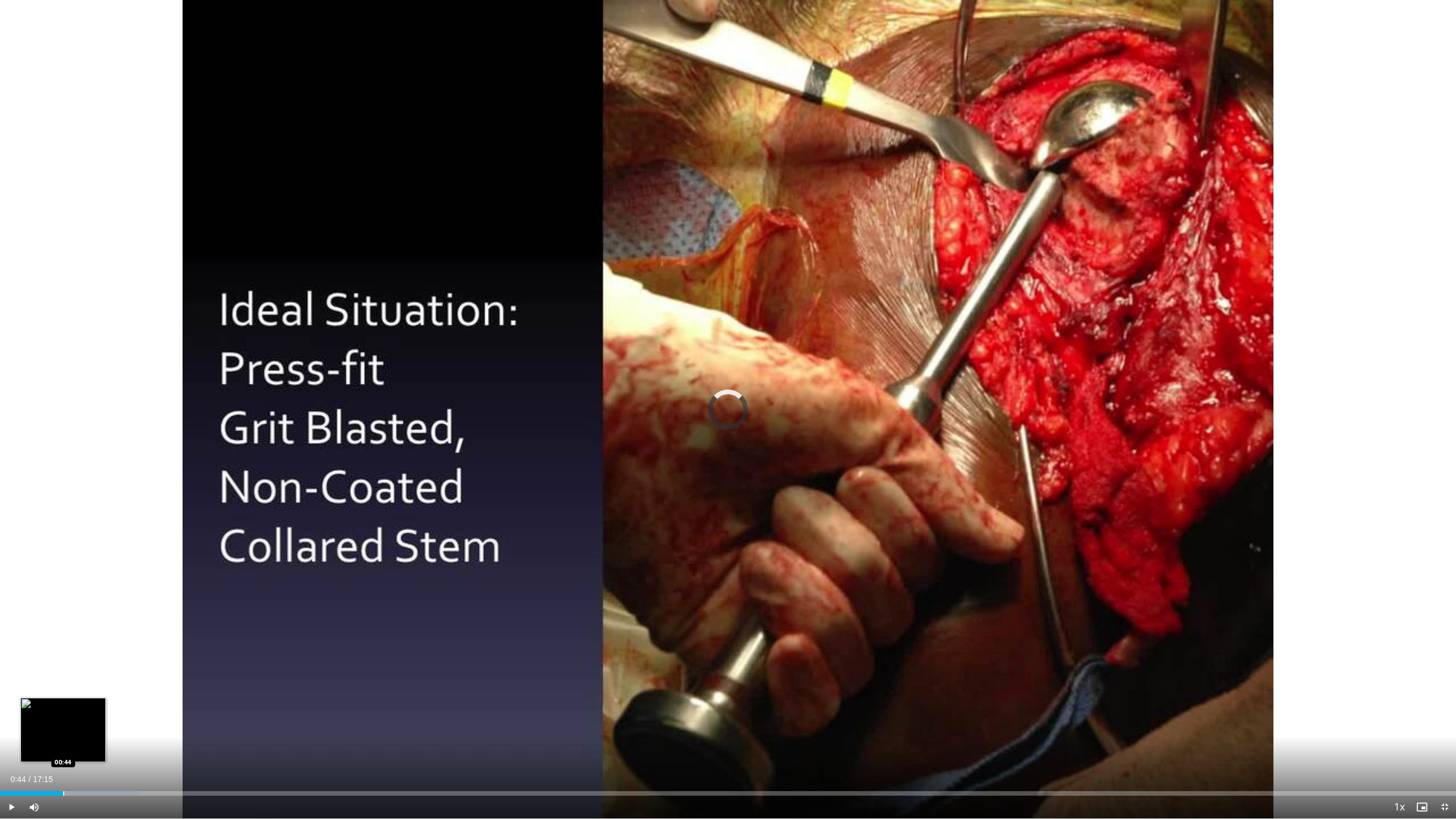
click at [63, 790] on div "Loaded : 9.65% 00:35 00:44" at bounding box center [728, 789] width 1456 height 11
click at [70, 791] on div "Progress Bar" at bounding box center [70, 793] width 1 height 5
click at [91, 792] on div "Progress Bar" at bounding box center [91, 793] width 1 height 5
click at [106, 792] on div "Progress Bar" at bounding box center [106, 793] width 1 height 5
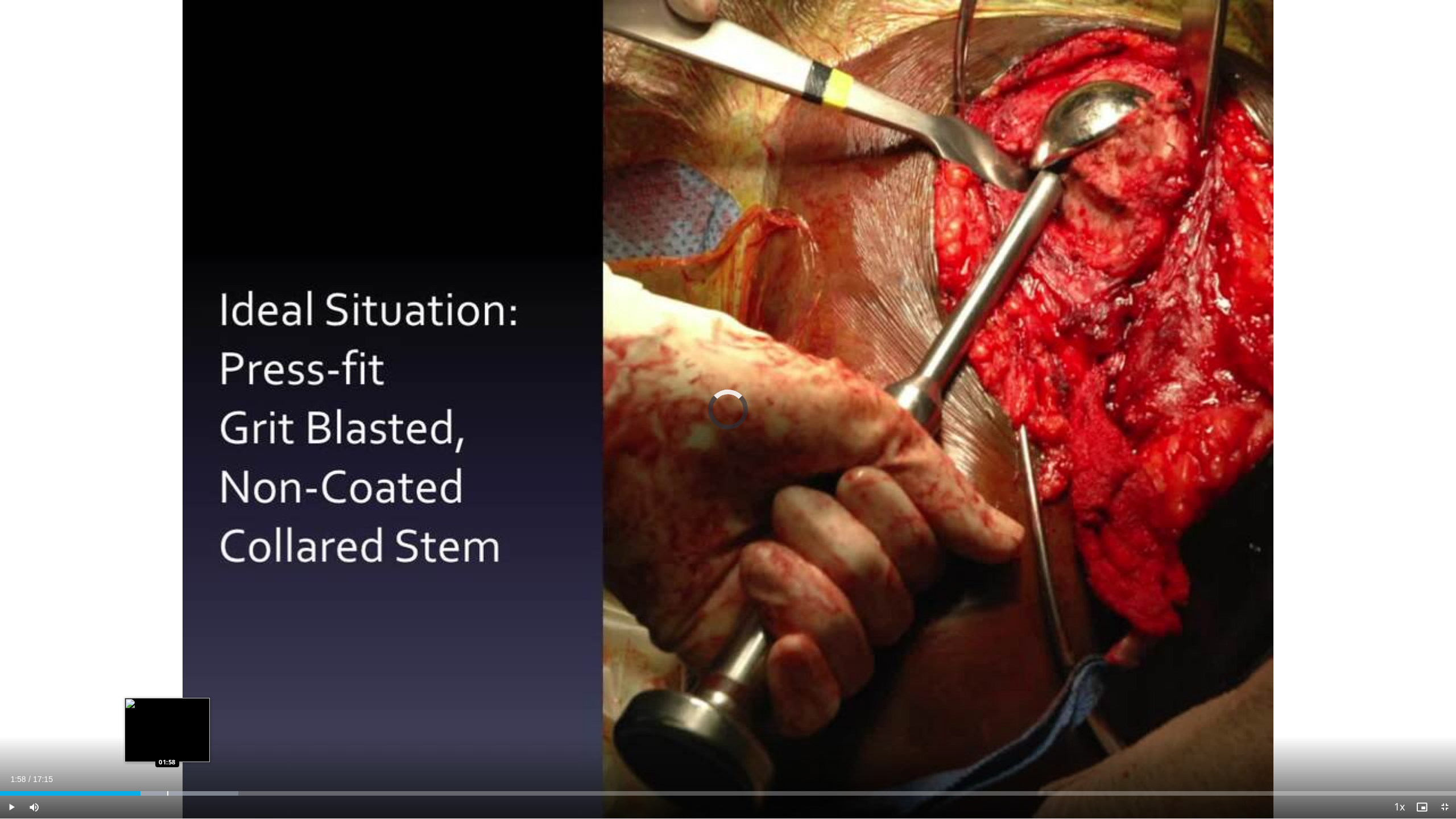
click at [167, 791] on div "Progress Bar" at bounding box center [167, 793] width 1 height 5
click at [184, 792] on div "Progress Bar" at bounding box center [184, 793] width 1 height 5
click at [196, 792] on div "Progress Bar" at bounding box center [196, 793] width 1 height 5
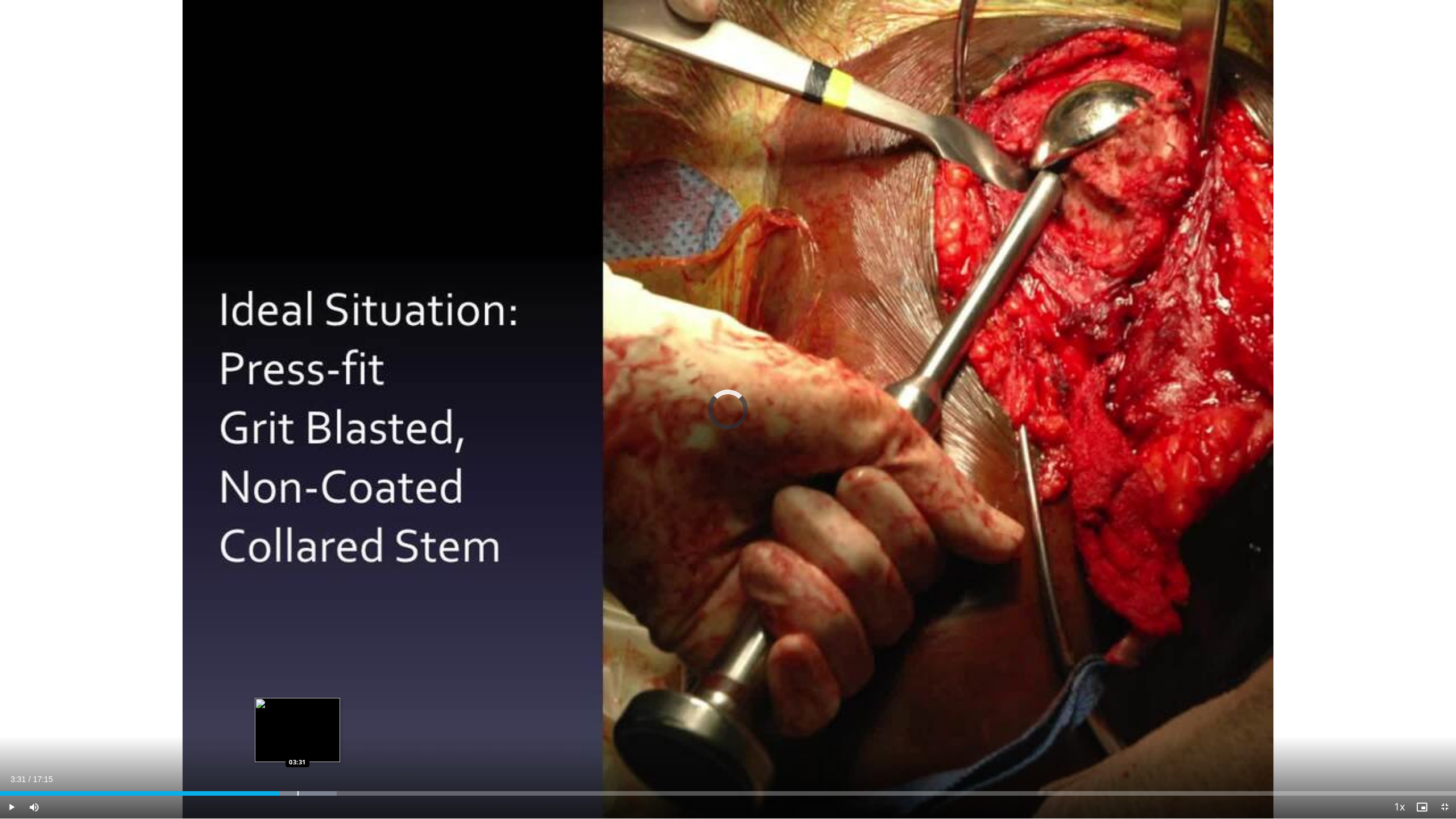
click at [297, 793] on div "Progress Bar" at bounding box center [297, 793] width 1 height 5
click at [310, 792] on div "Progress Bar" at bounding box center [310, 793] width 1 height 5
click at [321, 792] on div "Progress Bar" at bounding box center [321, 793] width 1 height 5
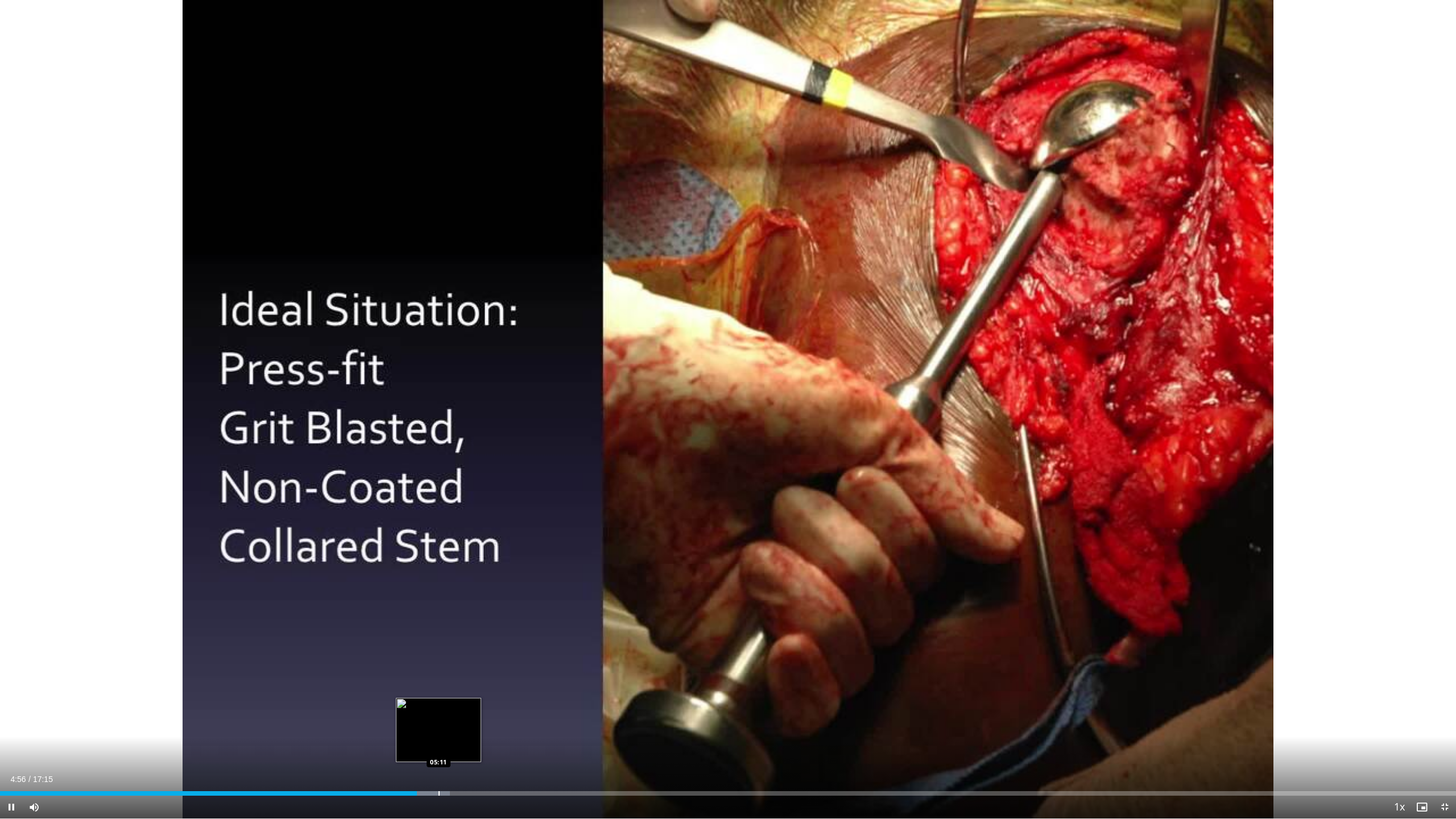
click at [438, 794] on div "Loaded : 30.90% 04:56 05:11" at bounding box center [728, 793] width 1456 height 5
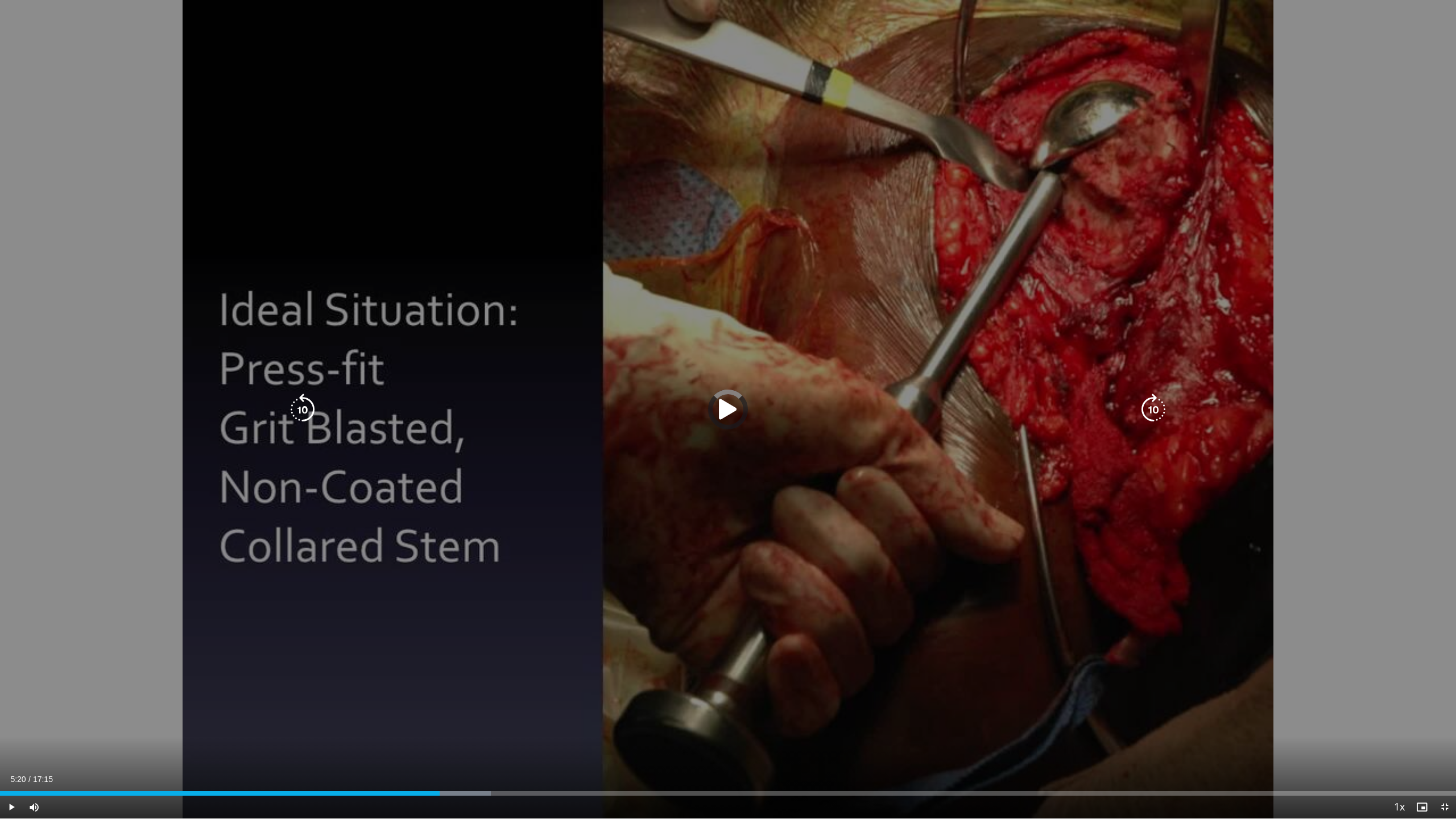
click at [451, 794] on div "Progress Bar" at bounding box center [385, 793] width 212 height 5
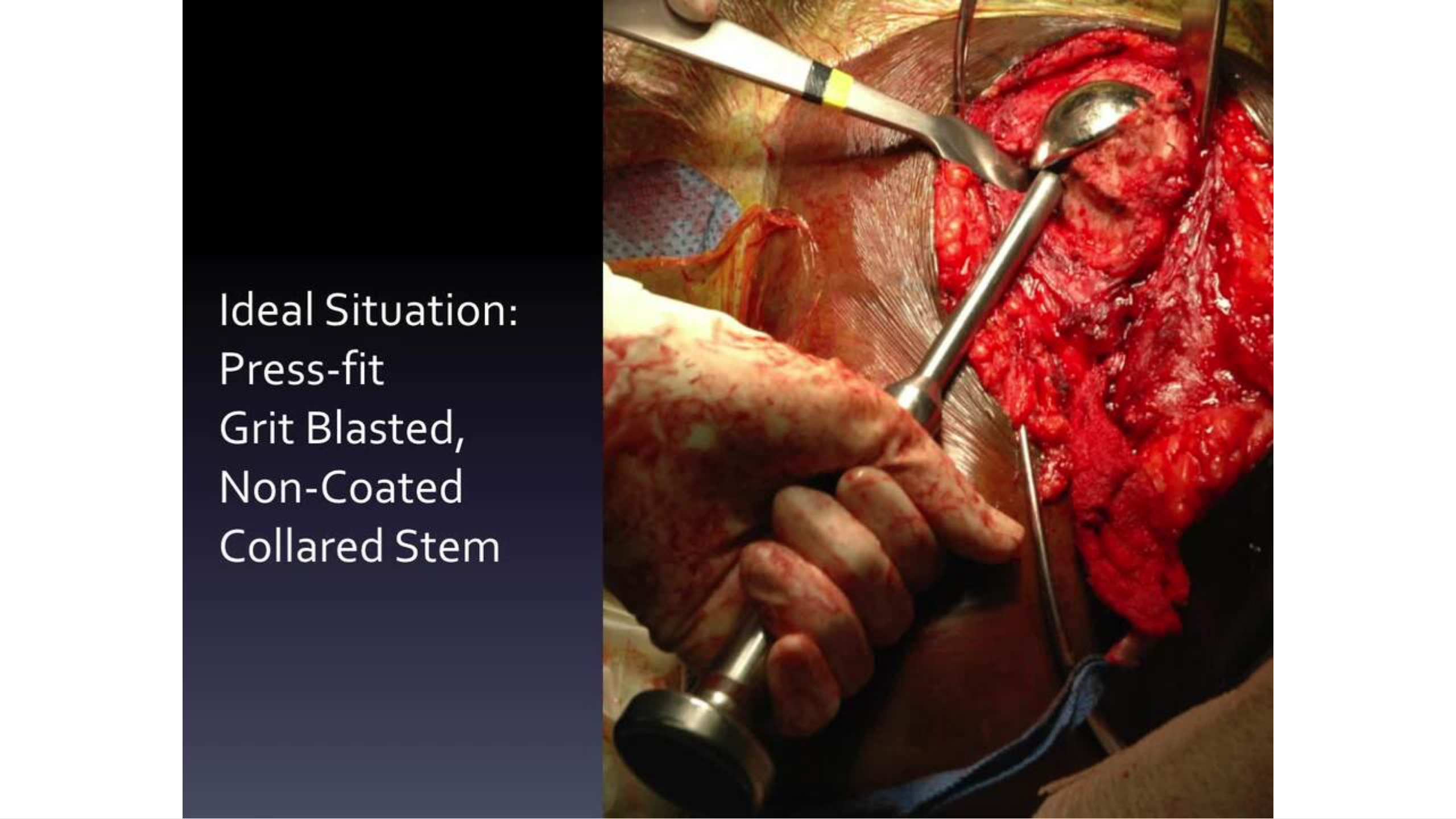
click at [467, 796] on video-js "**********" at bounding box center [728, 409] width 1456 height 819
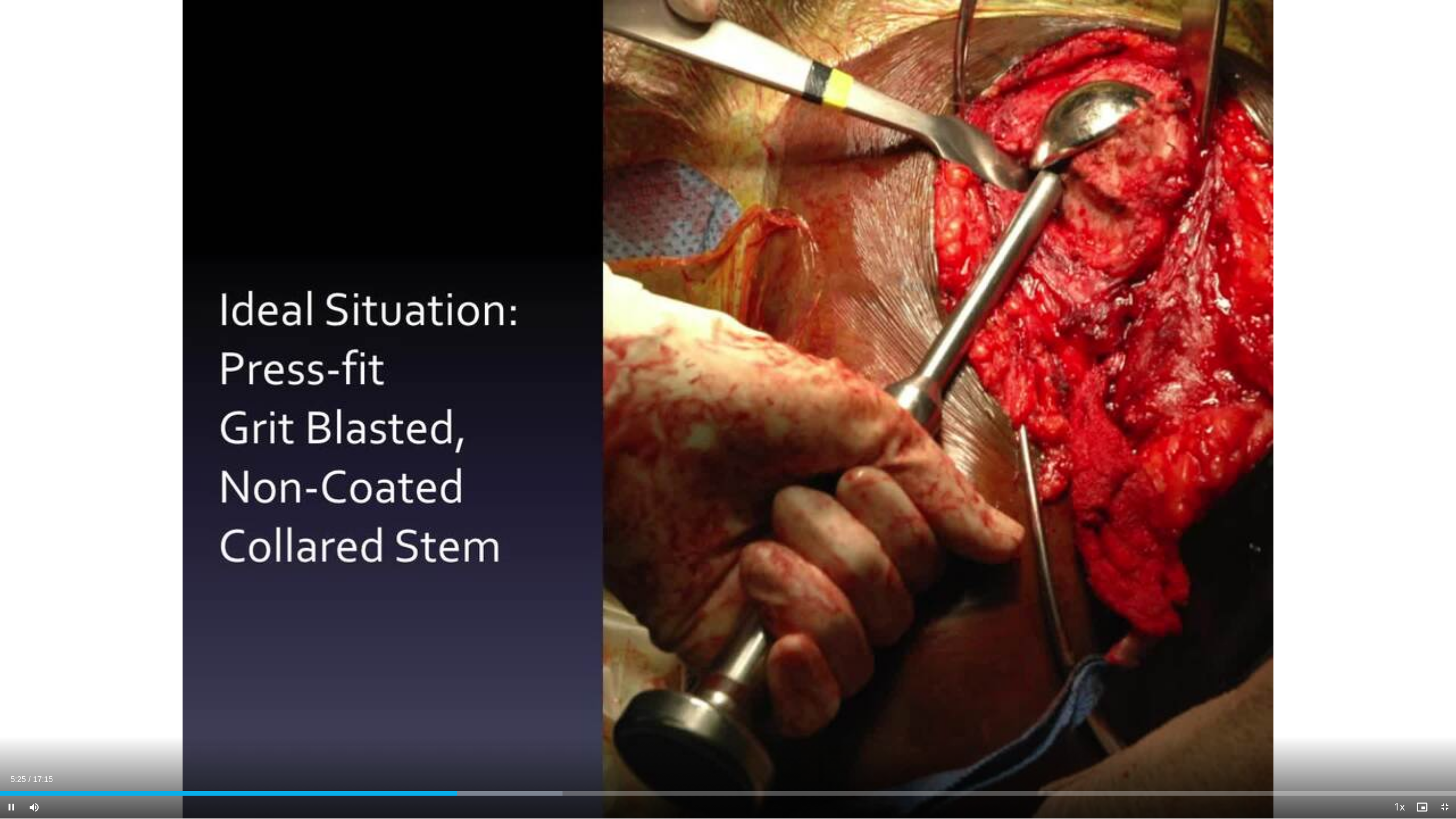
click at [482, 796] on div "Current Time 5:25 / Duration 17:15 Pause Skip Backward Skip Forward Mute 5% Loa…" at bounding box center [728, 808] width 1456 height 23
click at [503, 798] on div "Current Time 5:26 / Duration 17:15 Pause Skip Backward Skip Forward Mute 5% Loa…" at bounding box center [728, 808] width 1456 height 23
click at [498, 793] on div "Progress Bar" at bounding box center [498, 793] width 1 height 5
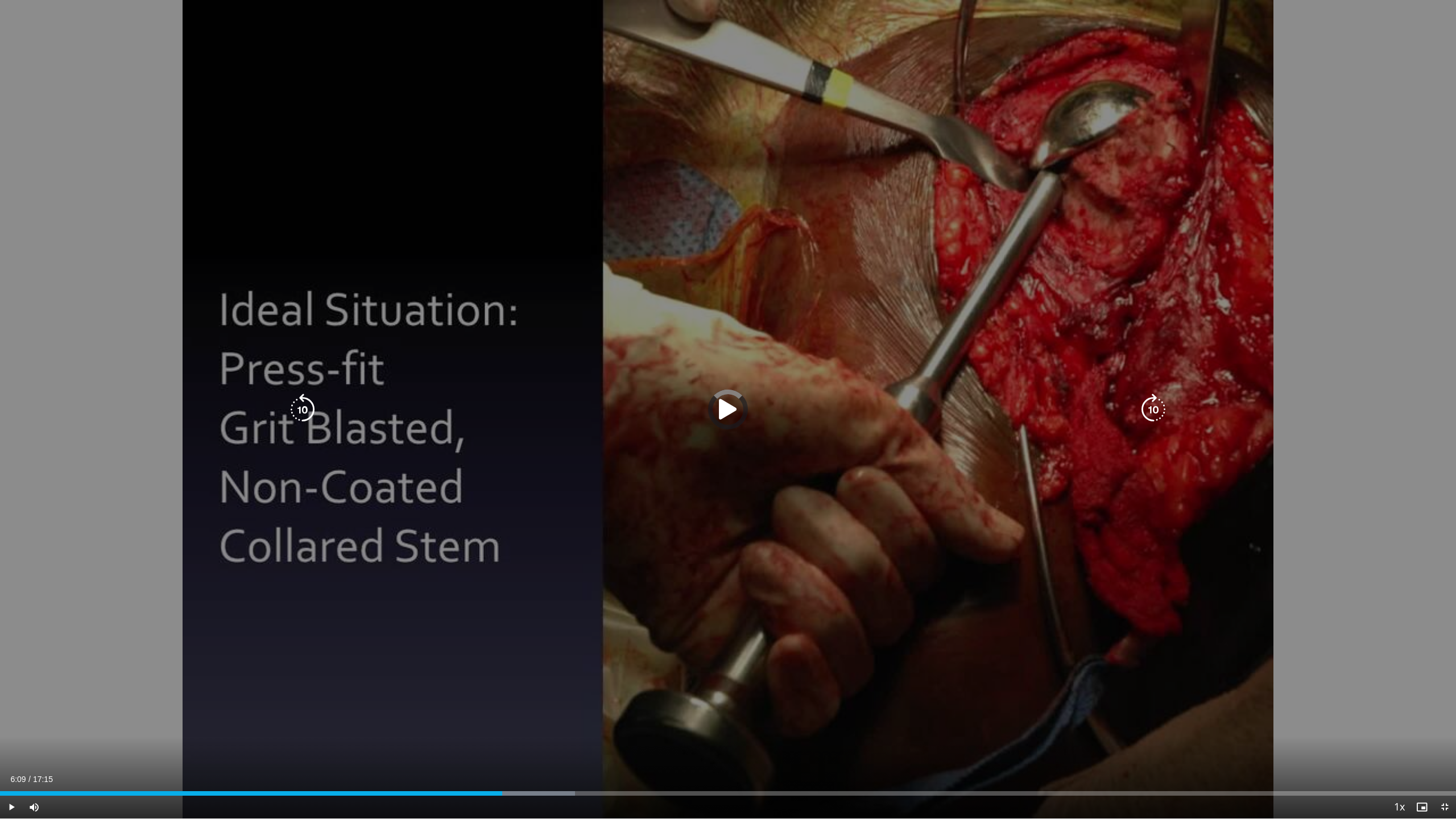
click at [519, 793] on div "Progress Bar" at bounding box center [492, 793] width 165 height 5
drag, startPoint x: 506, startPoint y: 517, endPoint x: 512, endPoint y: 505, distance: 13.4
click at [513, 506] on div "10 seconds Tap to unmute" at bounding box center [728, 409] width 1456 height 819
